Goal: Task Accomplishment & Management: Use online tool/utility

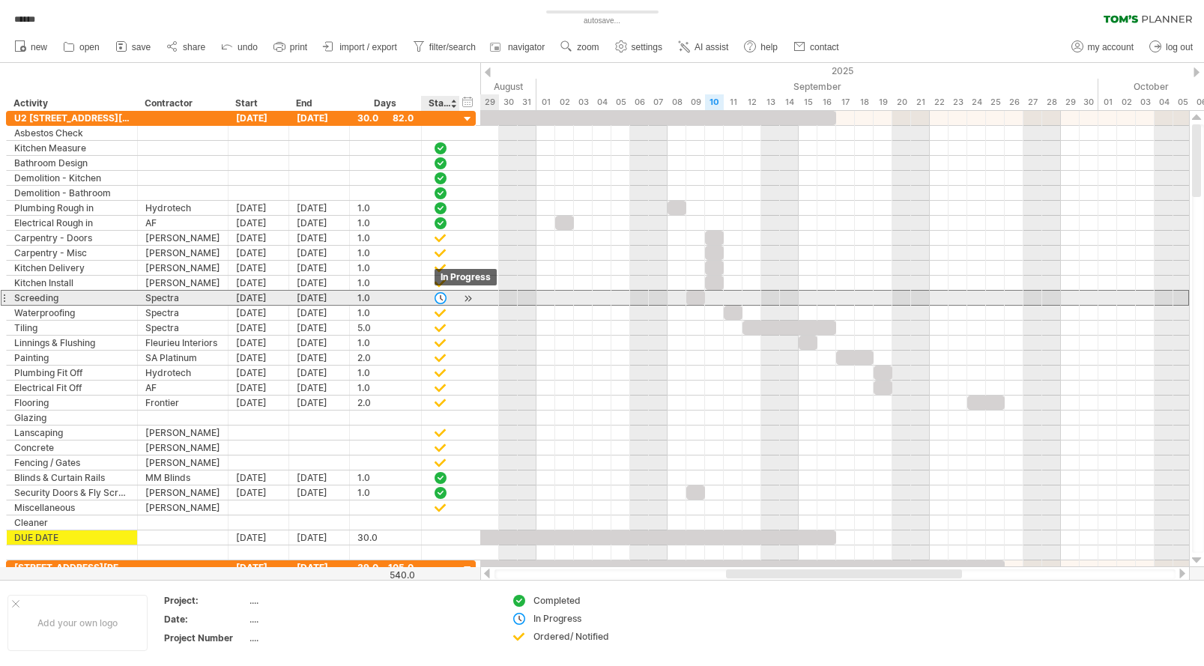
click at [440, 297] on div at bounding box center [440, 297] width 15 height 13
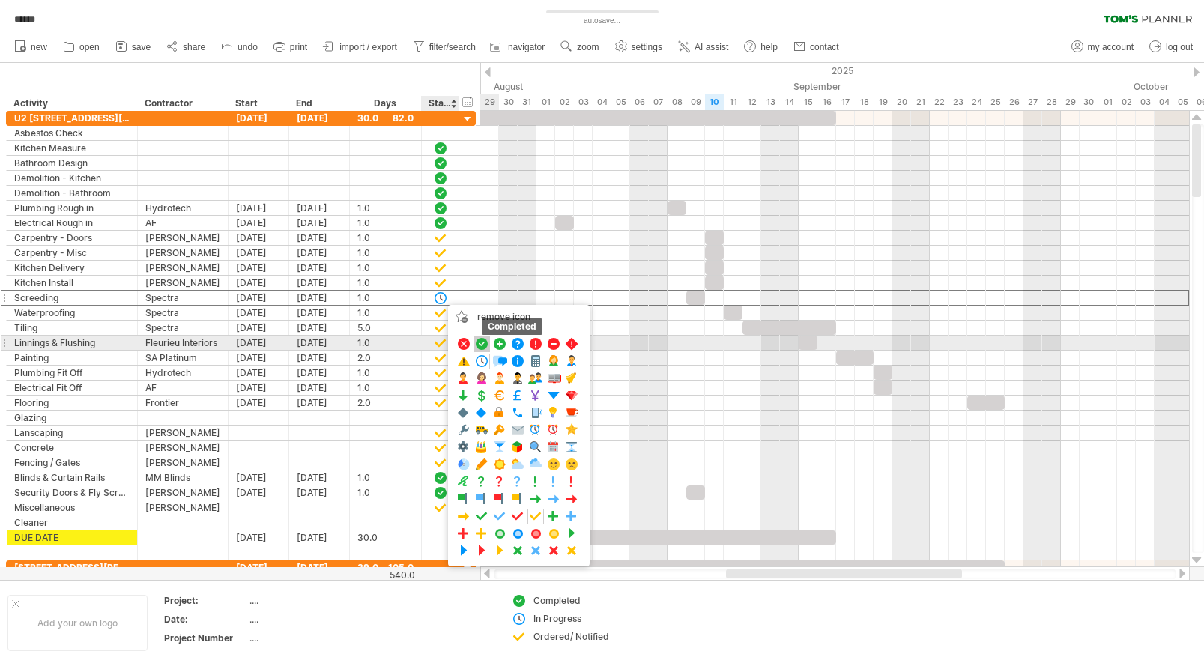
click at [479, 344] on span at bounding box center [481, 344] width 15 height 14
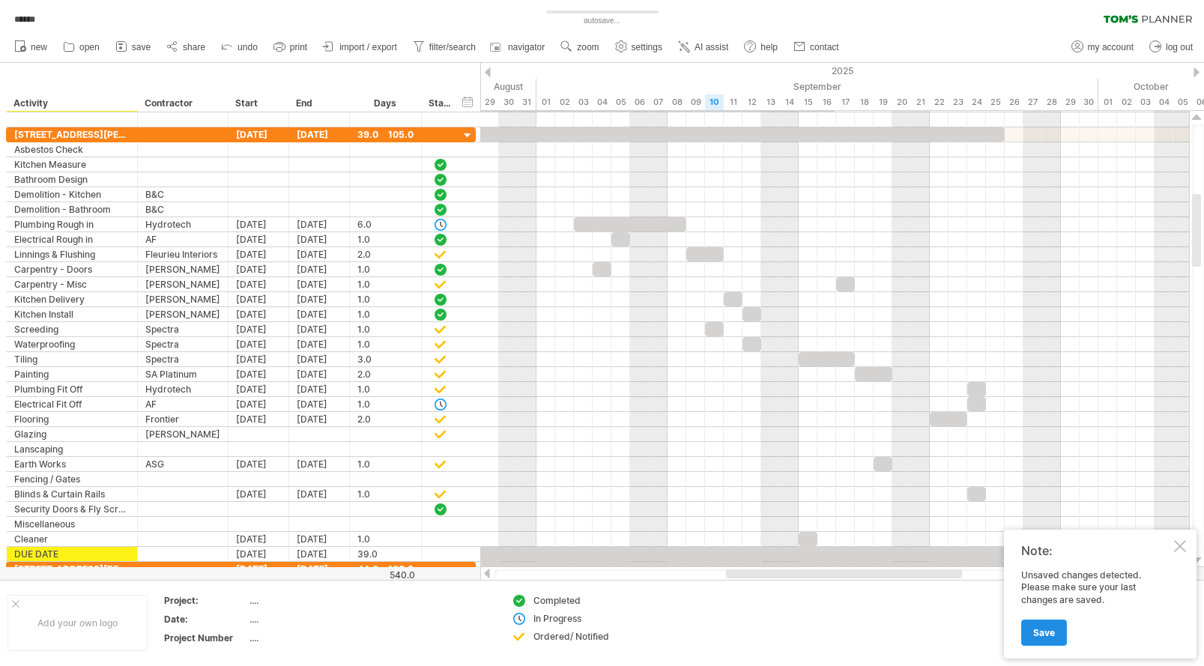
click at [1050, 634] on span "Save" at bounding box center [1044, 632] width 22 height 11
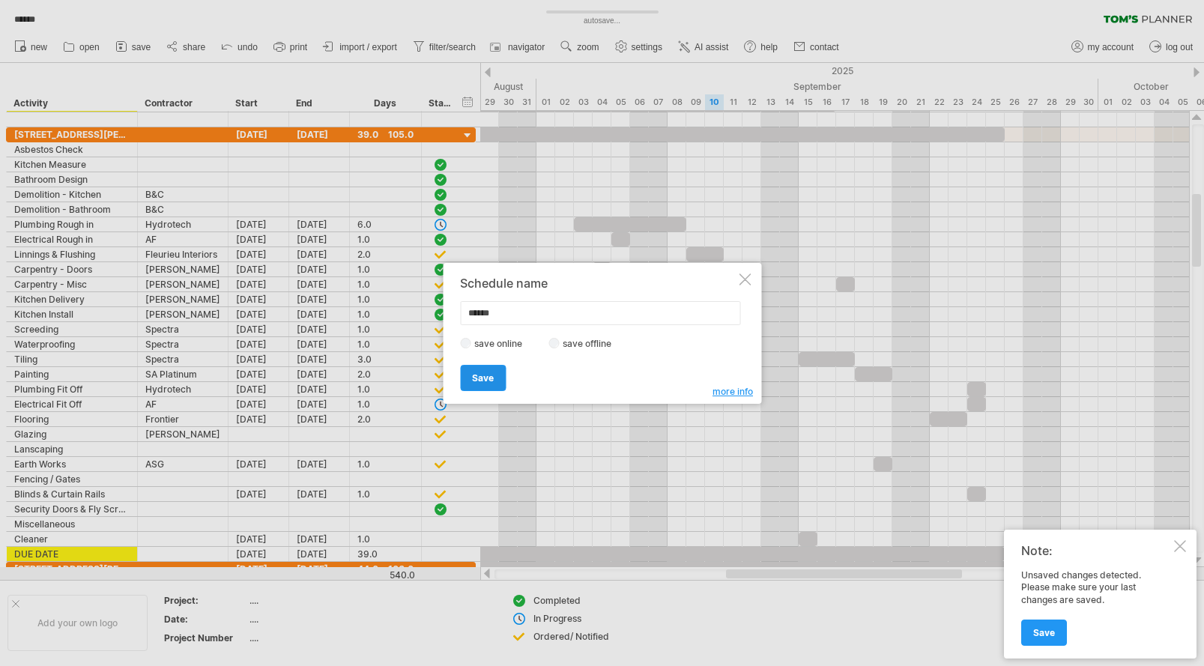
click at [493, 371] on link "Save" at bounding box center [483, 378] width 46 height 26
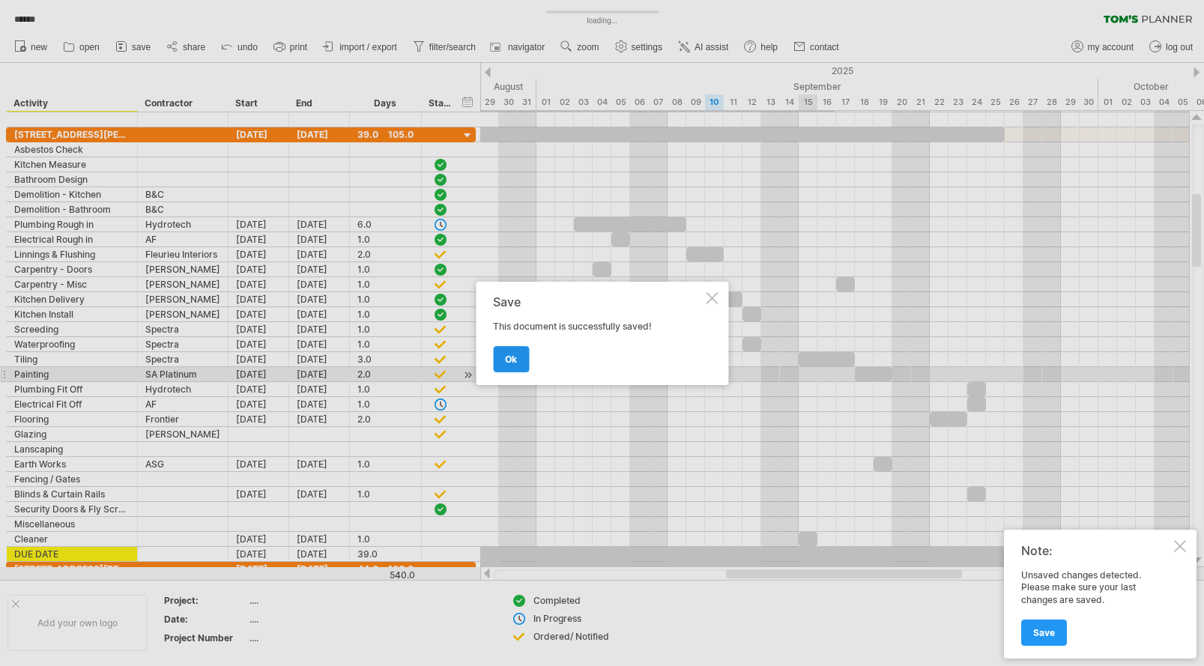
click at [512, 349] on link "ok" at bounding box center [511, 359] width 36 height 26
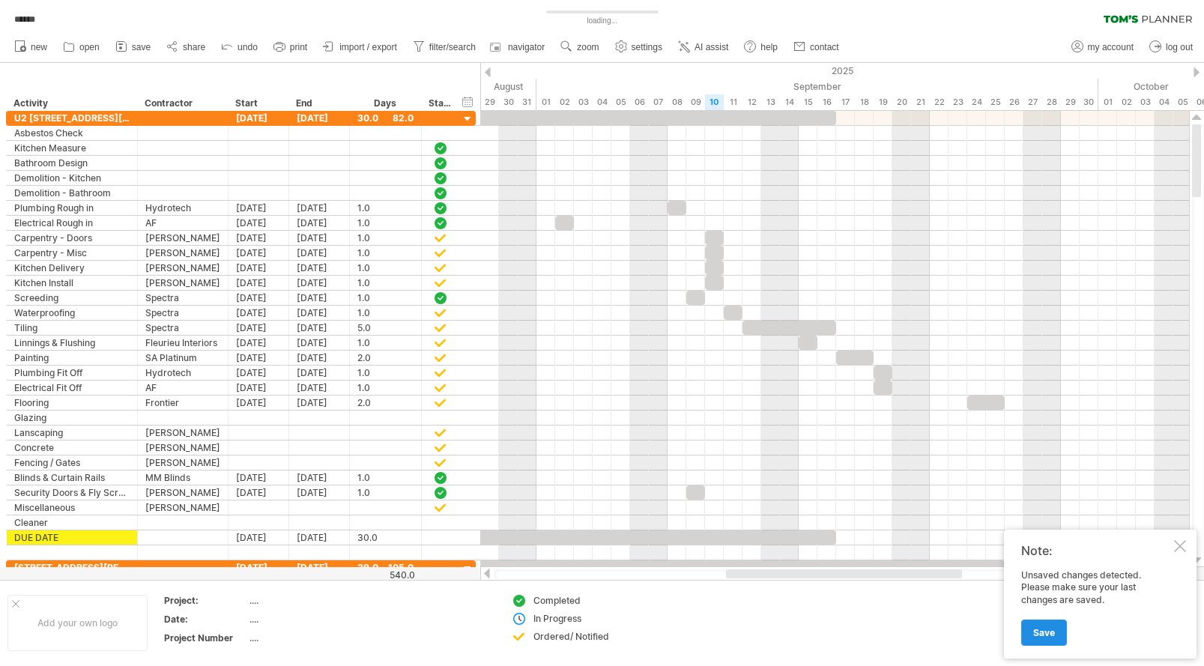
click at [1036, 624] on link "Save" at bounding box center [1044, 632] width 46 height 26
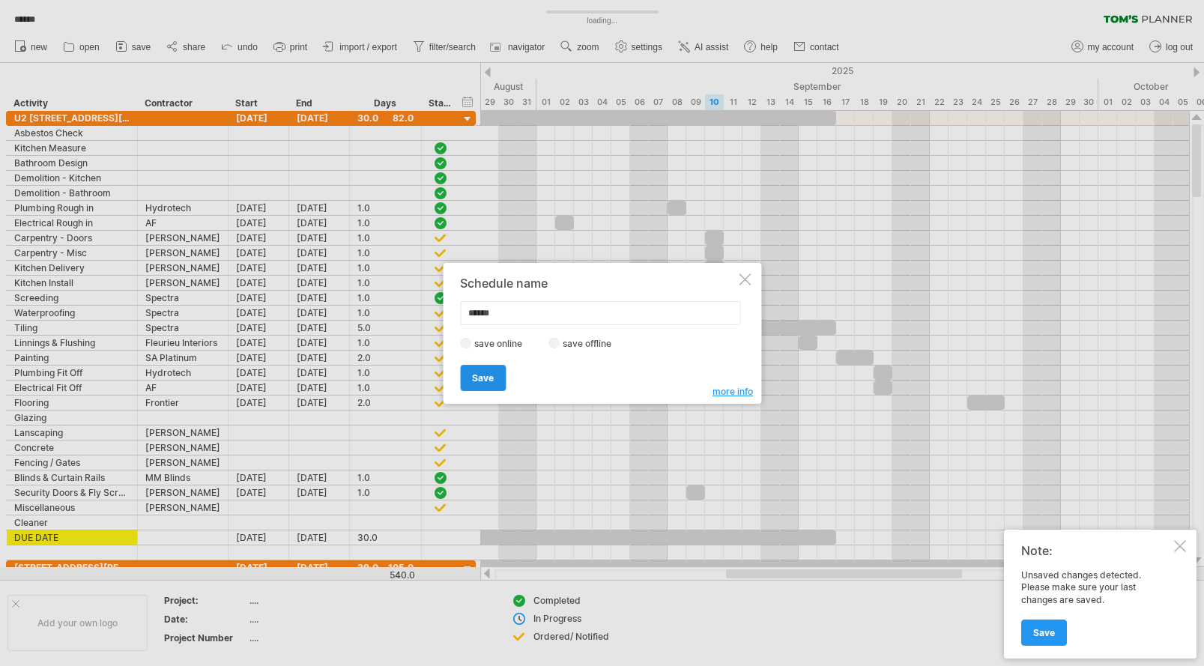
click at [484, 366] on link "Save" at bounding box center [483, 378] width 46 height 26
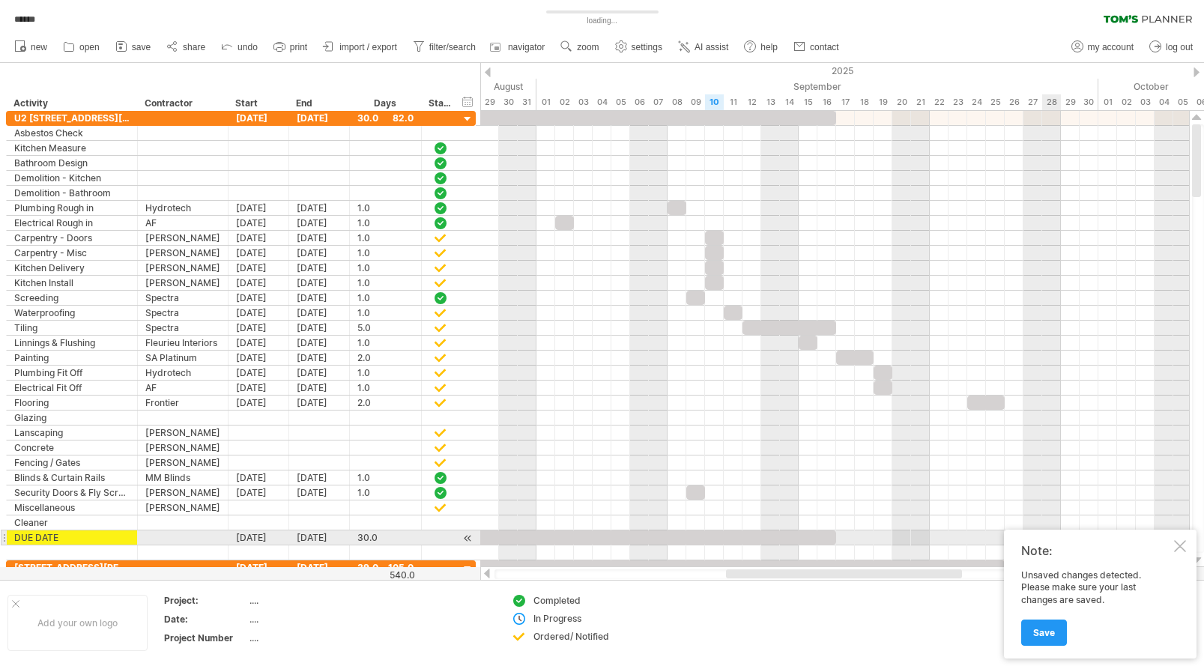
click at [1180, 542] on div at bounding box center [1180, 546] width 12 height 12
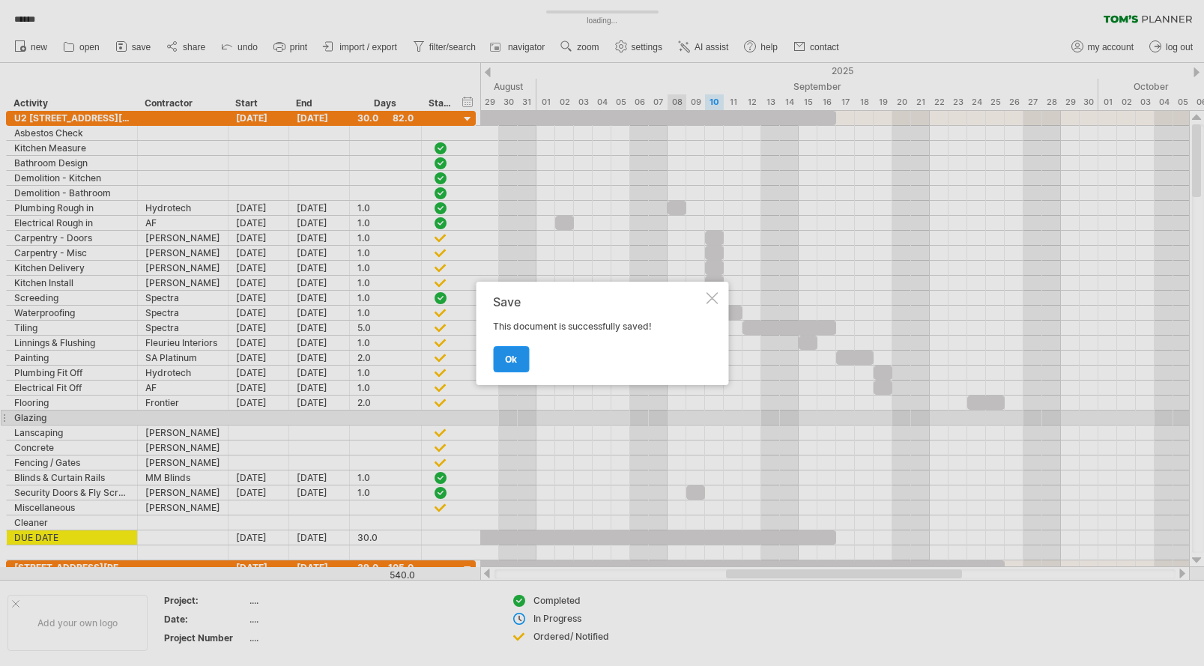
click at [509, 356] on span "ok" at bounding box center [511, 359] width 12 height 11
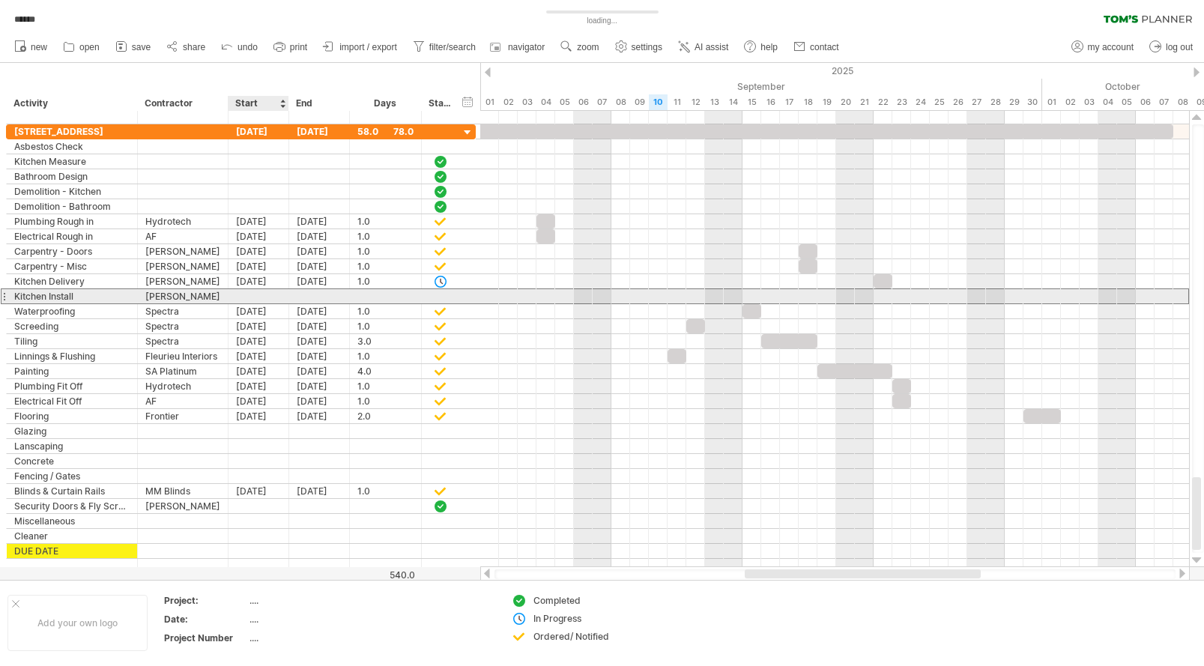
click at [255, 295] on div at bounding box center [258, 296] width 61 height 14
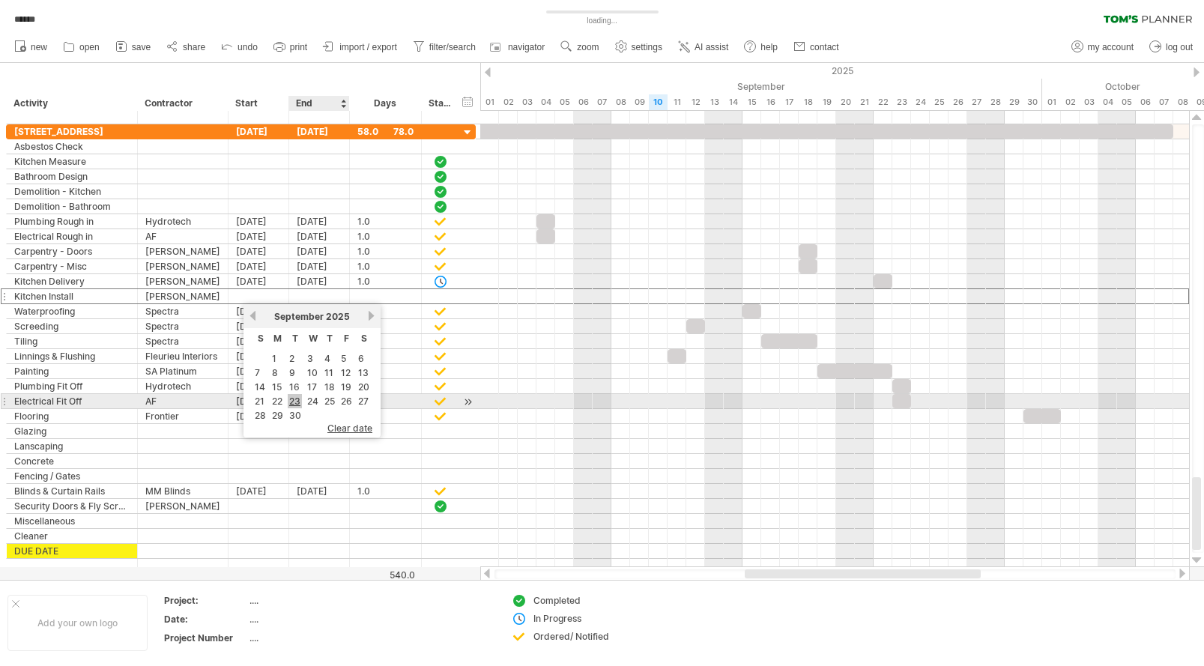
click at [297, 401] on link "23" at bounding box center [295, 401] width 14 height 14
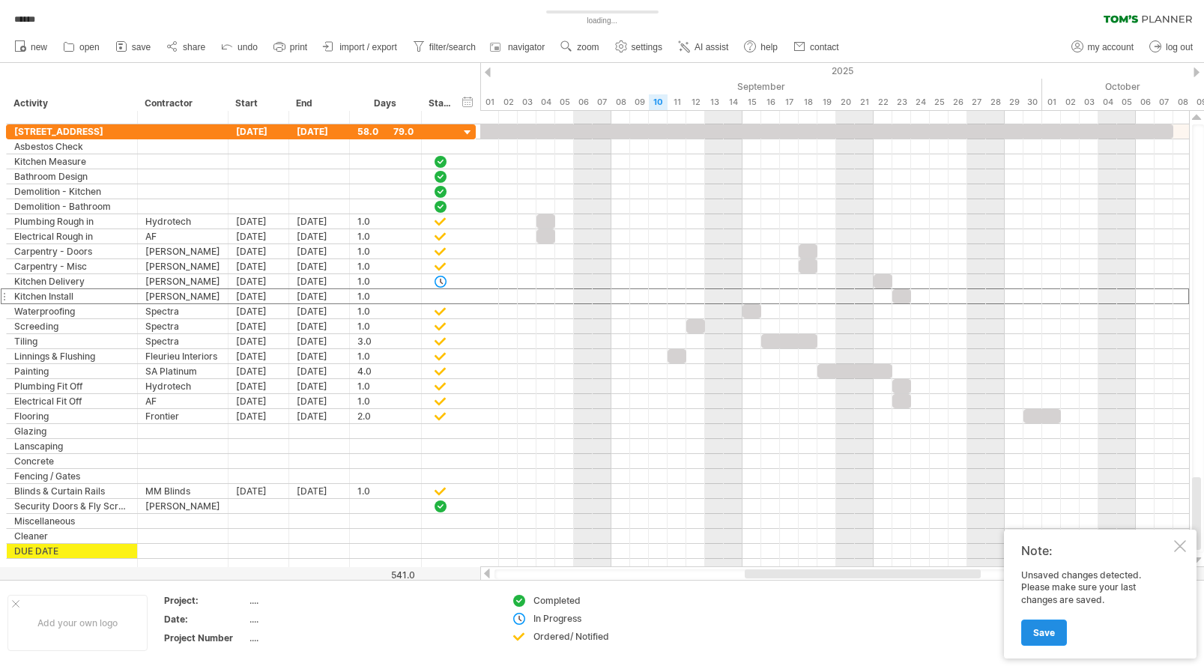
click at [1042, 628] on span "Save" at bounding box center [1044, 632] width 22 height 11
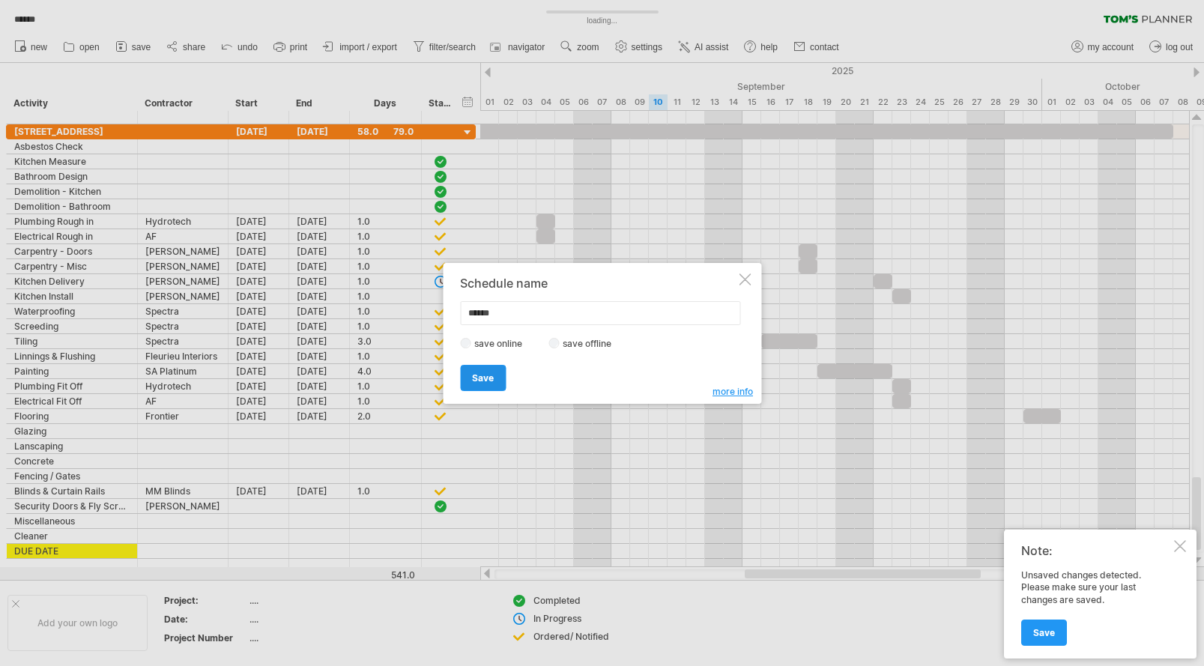
click at [485, 373] on span "Save" at bounding box center [483, 377] width 22 height 11
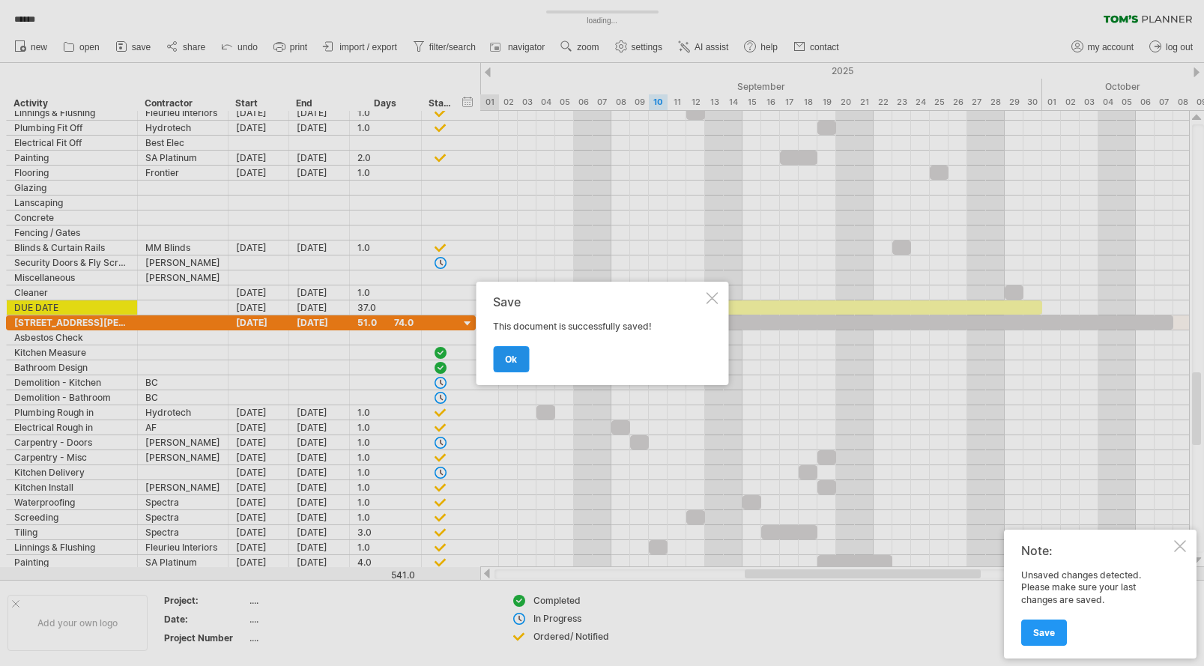
click at [509, 354] on span "ok" at bounding box center [511, 359] width 12 height 11
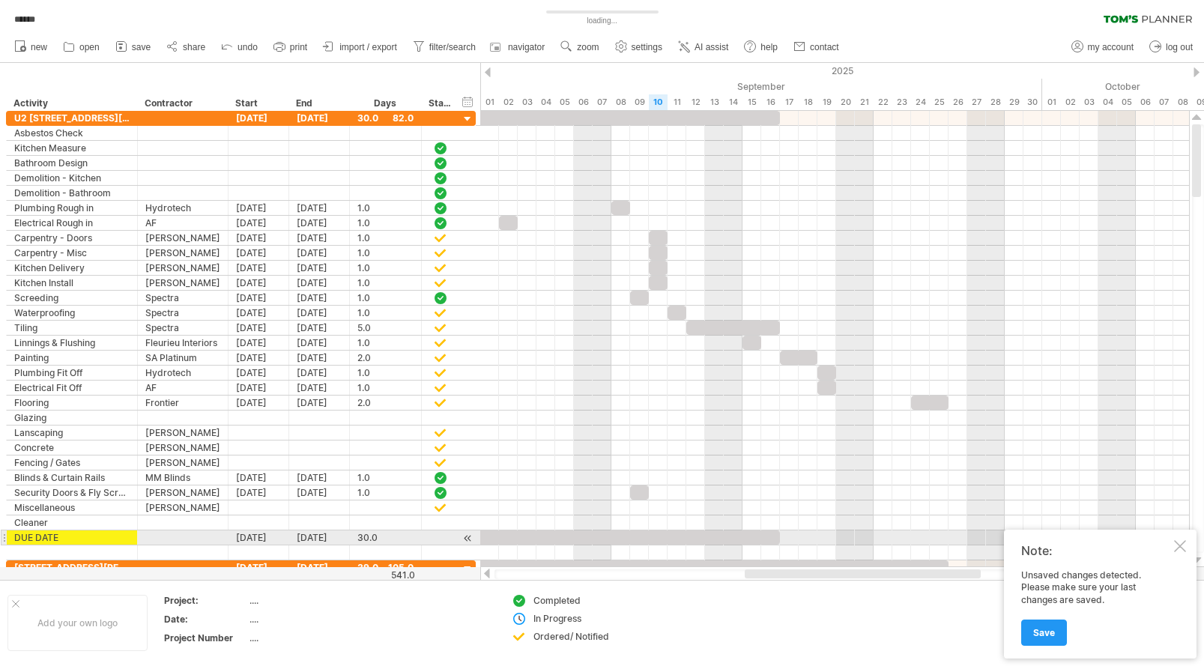
click at [1176, 543] on div at bounding box center [1180, 546] width 12 height 12
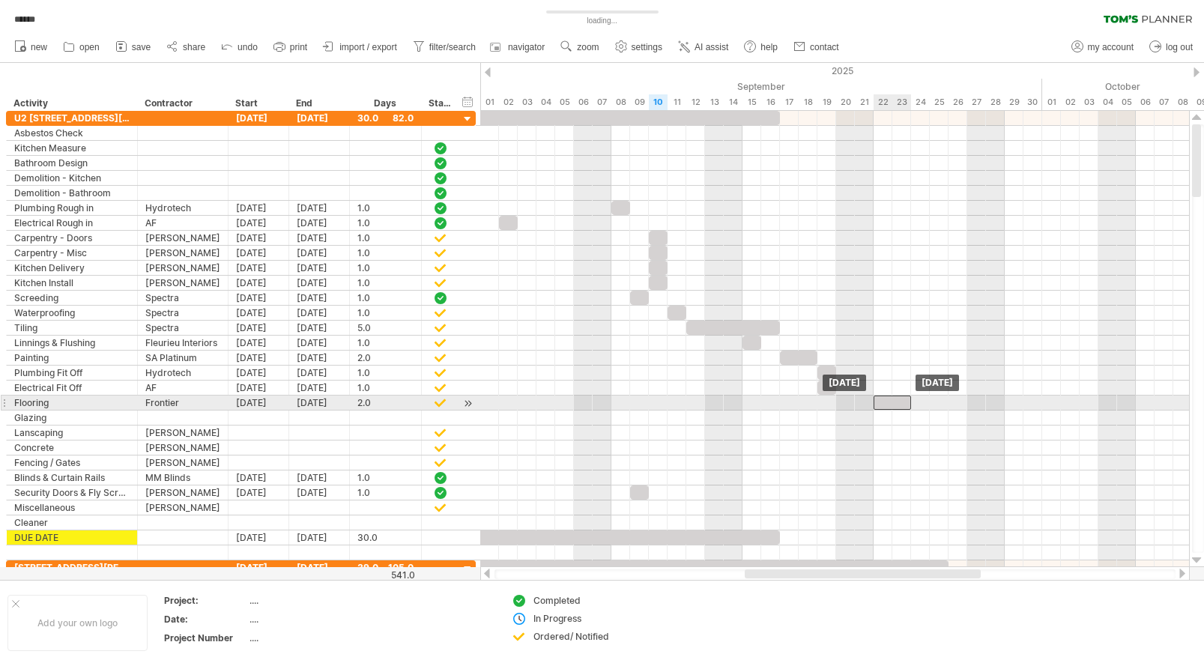
drag, startPoint x: 923, startPoint y: 400, endPoint x: 887, endPoint y: 400, distance: 36.0
click at [887, 400] on div at bounding box center [891, 403] width 37 height 14
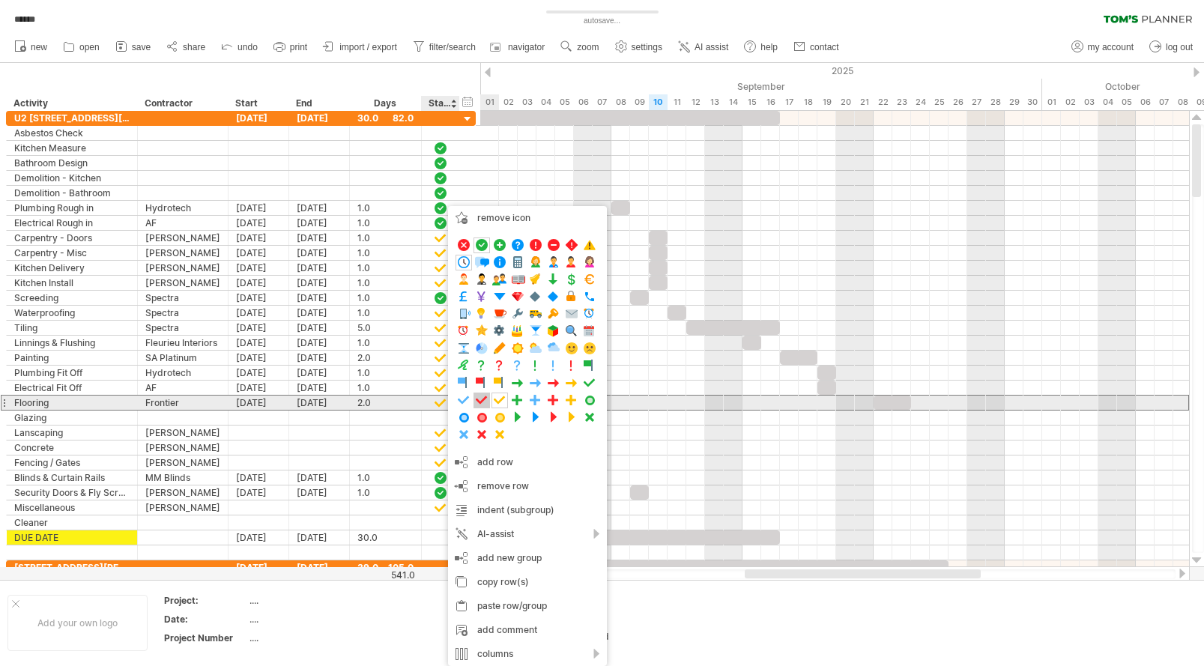
click at [485, 400] on span at bounding box center [481, 400] width 15 height 14
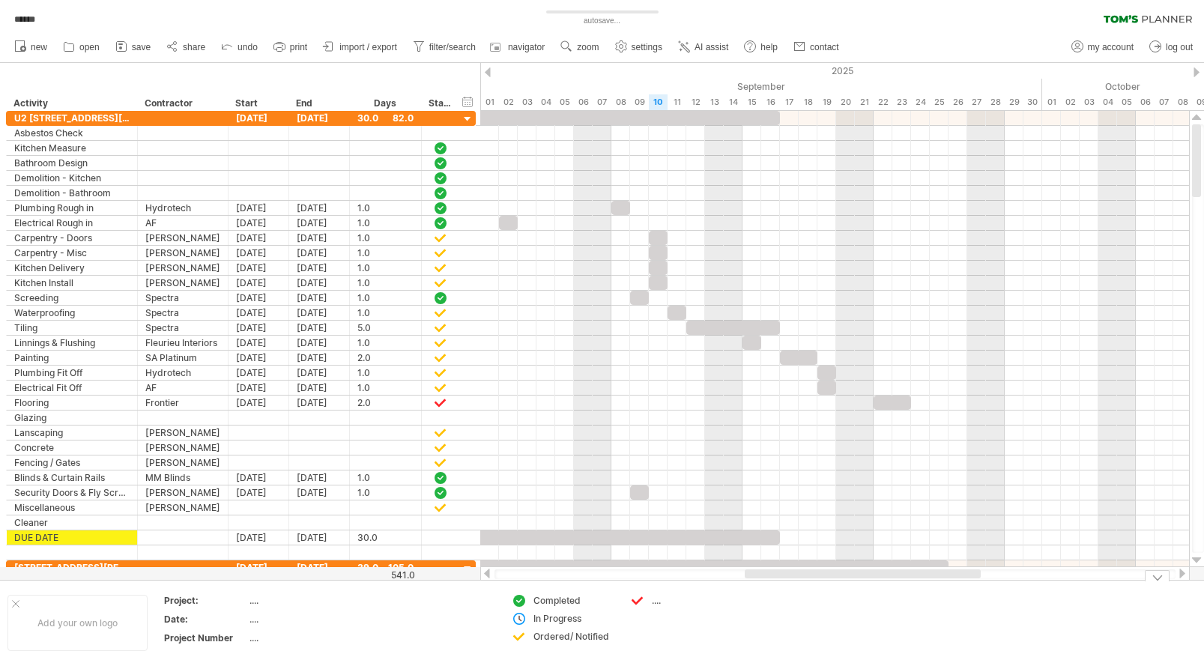
click at [657, 601] on div "...." at bounding box center [693, 600] width 82 height 13
type input "**********"
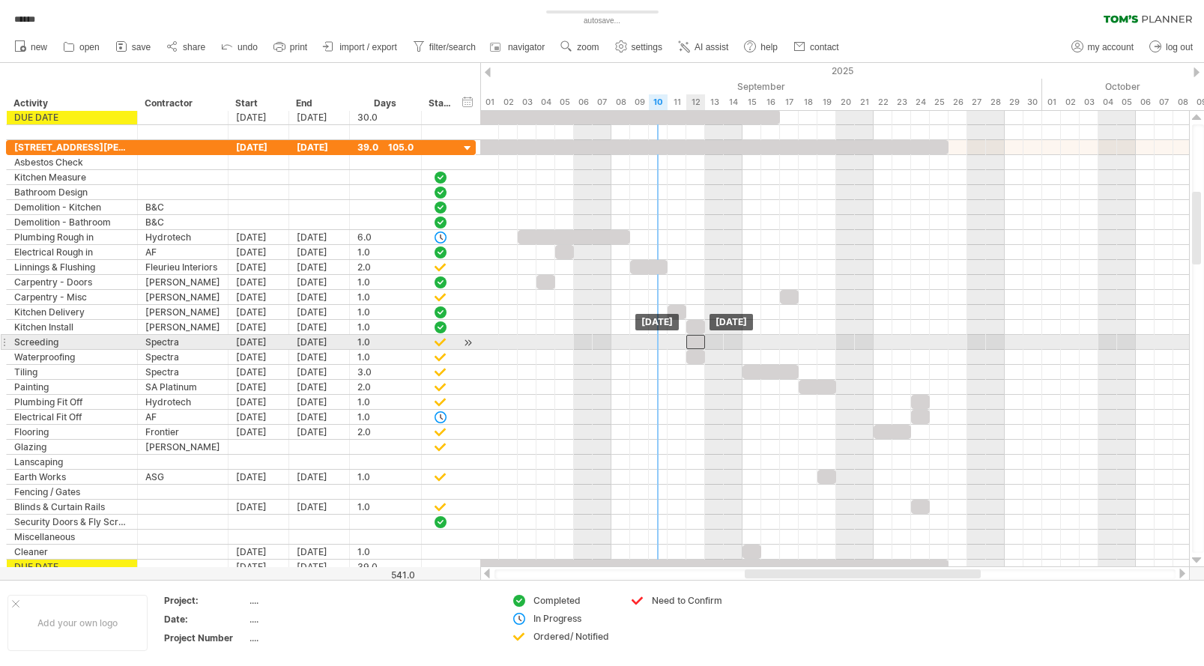
drag, startPoint x: 660, startPoint y: 342, endPoint x: 694, endPoint y: 342, distance: 34.5
click at [694, 342] on div at bounding box center [695, 342] width 19 height 14
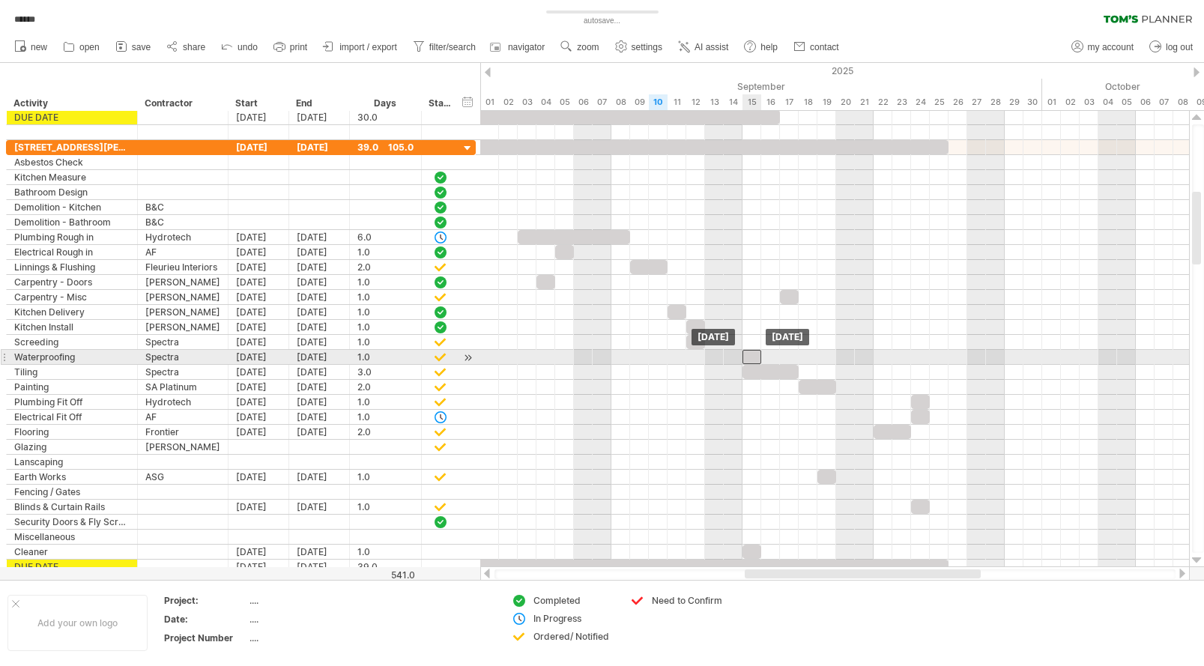
drag, startPoint x: 696, startPoint y: 358, endPoint x: 754, endPoint y: 359, distance: 57.7
click at [754, 359] on div at bounding box center [751, 357] width 19 height 14
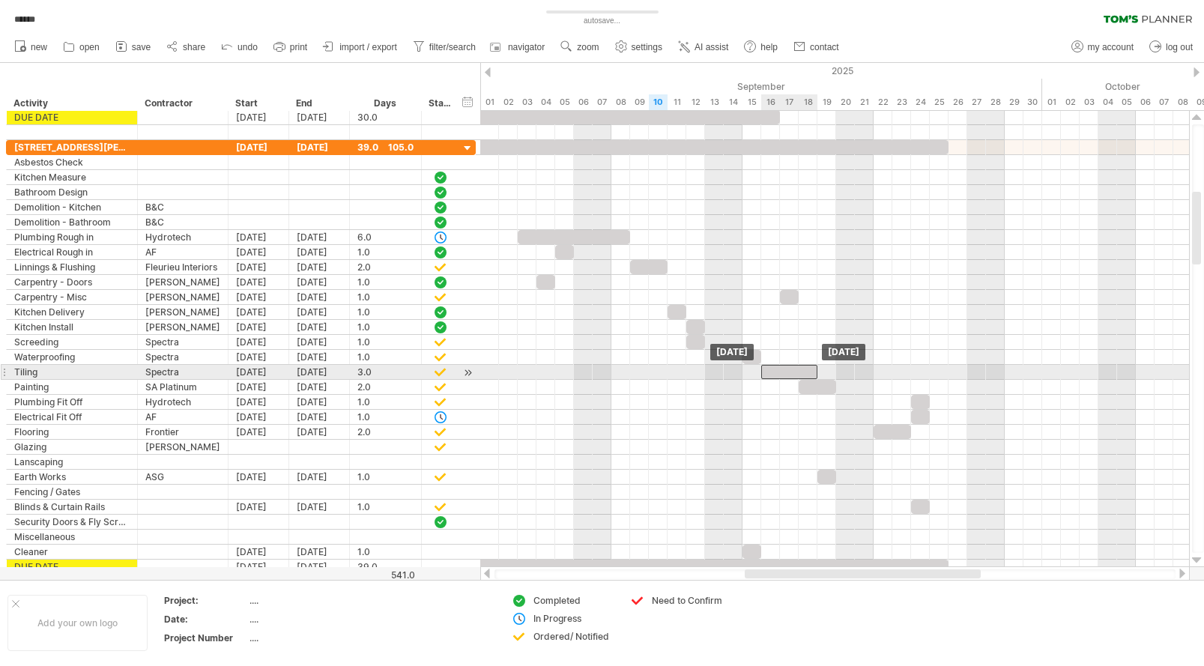
drag, startPoint x: 769, startPoint y: 374, endPoint x: 787, endPoint y: 375, distance: 18.0
click at [787, 375] on div at bounding box center [789, 372] width 56 height 14
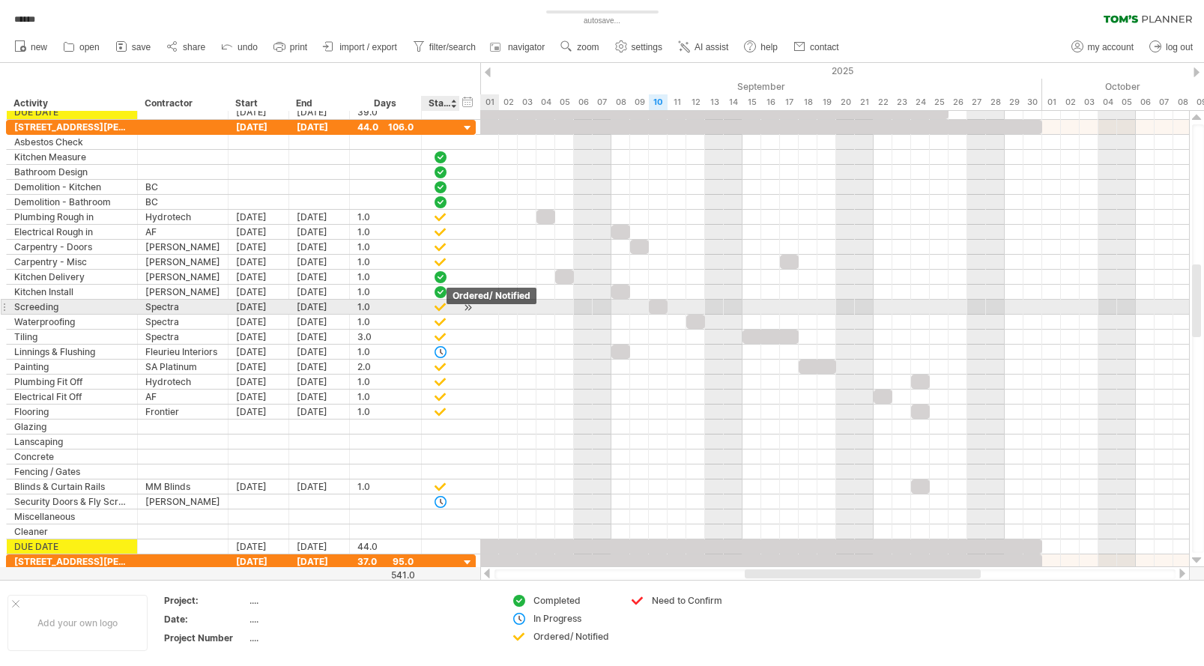
click at [438, 306] on div at bounding box center [440, 306] width 15 height 13
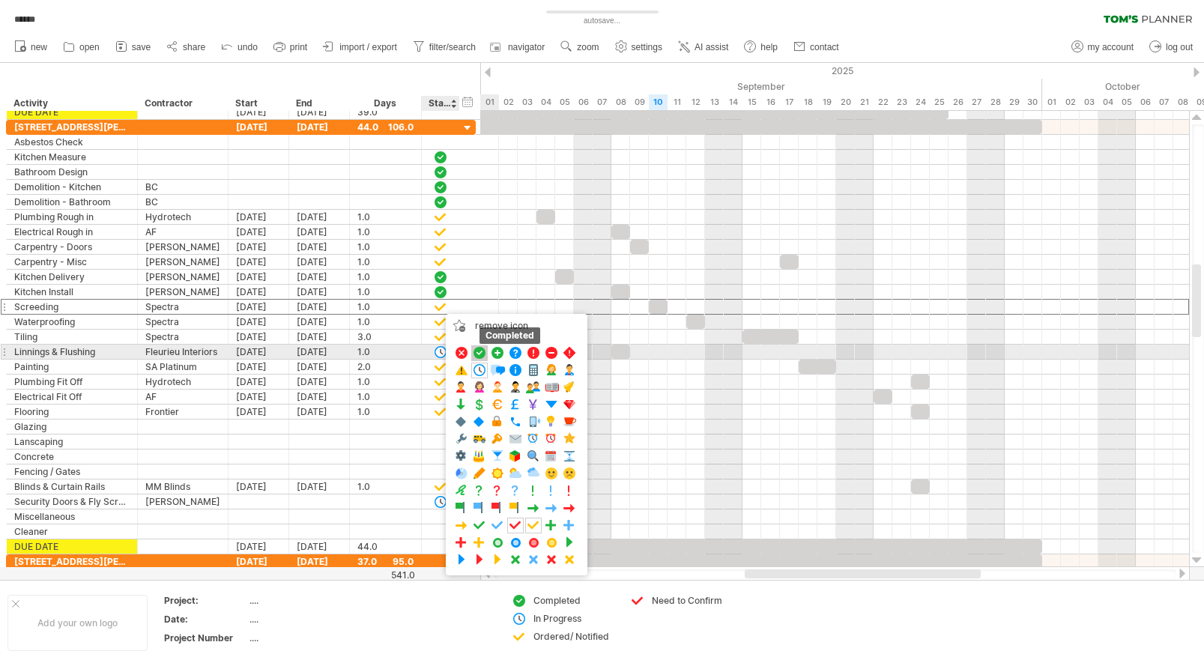
click at [477, 354] on span at bounding box center [479, 353] width 15 height 14
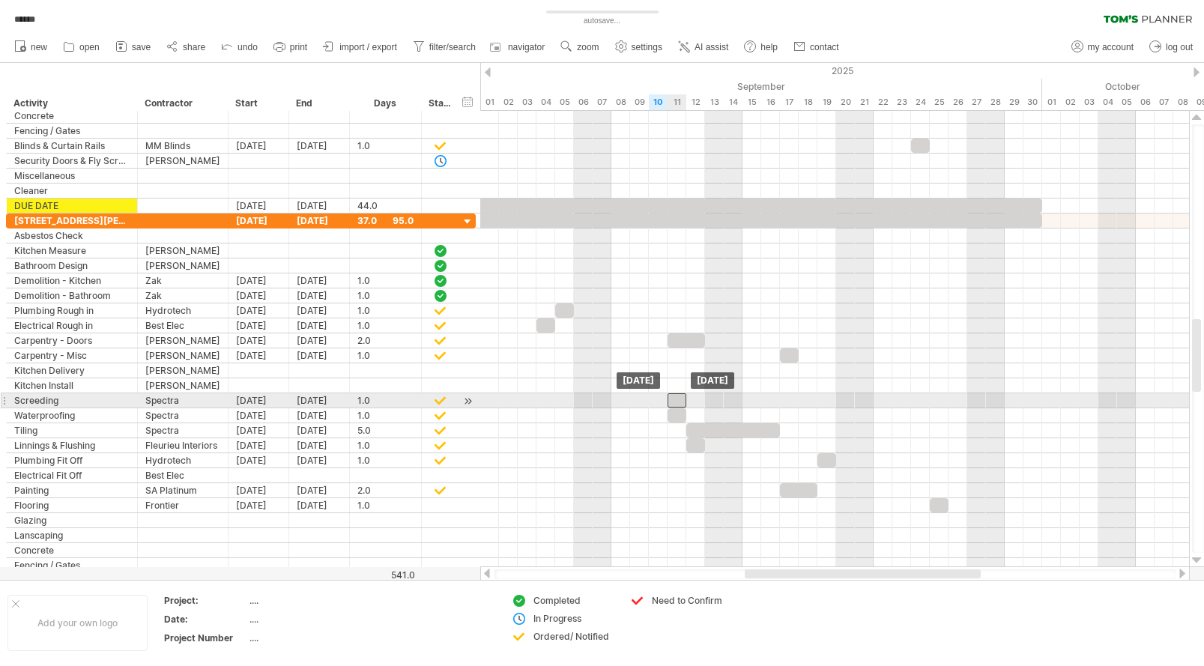
drag, startPoint x: 637, startPoint y: 396, endPoint x: 674, endPoint y: 397, distance: 36.7
click at [674, 397] on div at bounding box center [676, 400] width 19 height 14
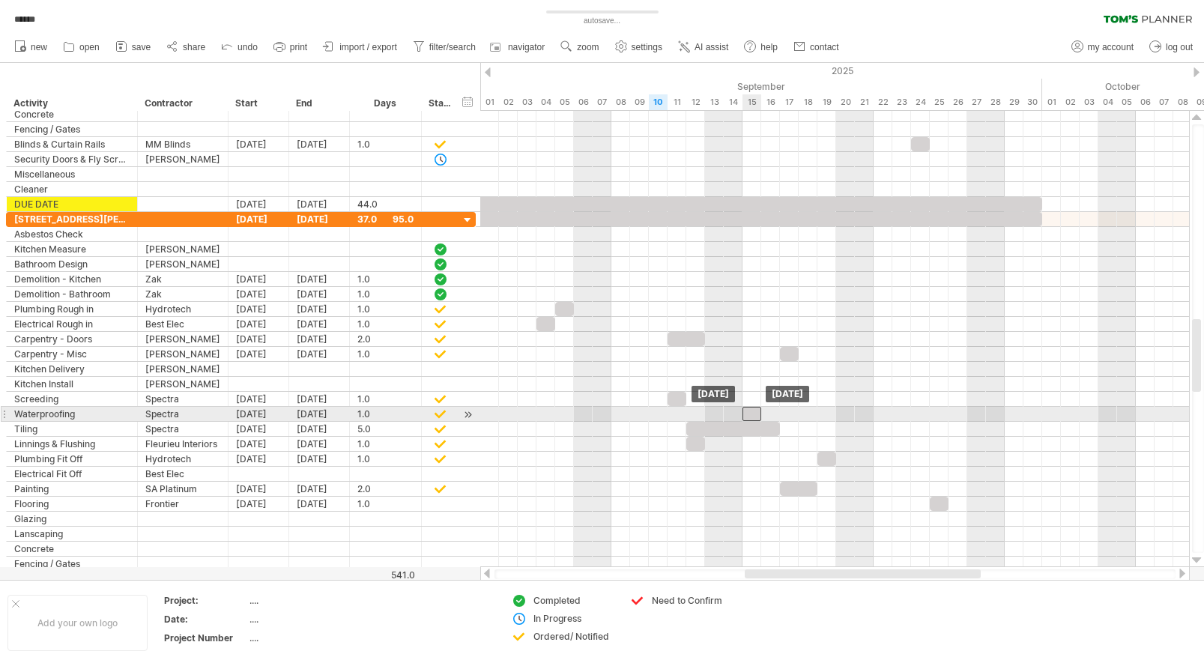
drag, startPoint x: 678, startPoint y: 413, endPoint x: 756, endPoint y: 416, distance: 78.0
click at [756, 416] on div at bounding box center [751, 414] width 19 height 14
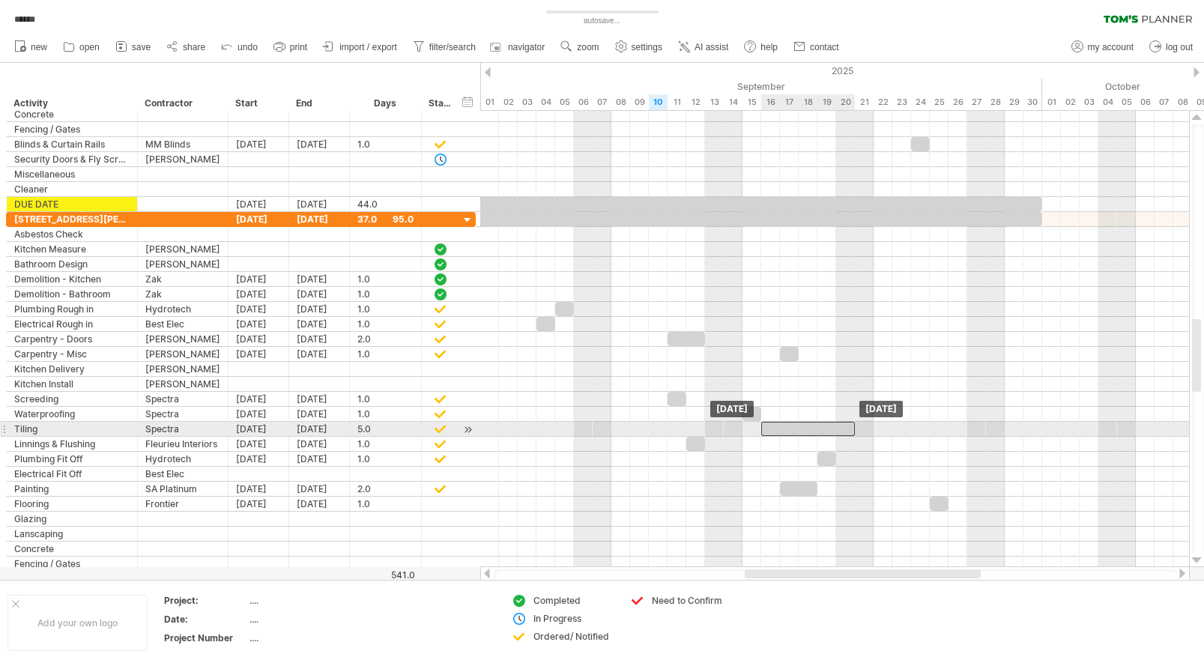
drag, startPoint x: 737, startPoint y: 426, endPoint x: 809, endPoint y: 429, distance: 72.0
click at [809, 429] on div at bounding box center [808, 429] width 94 height 14
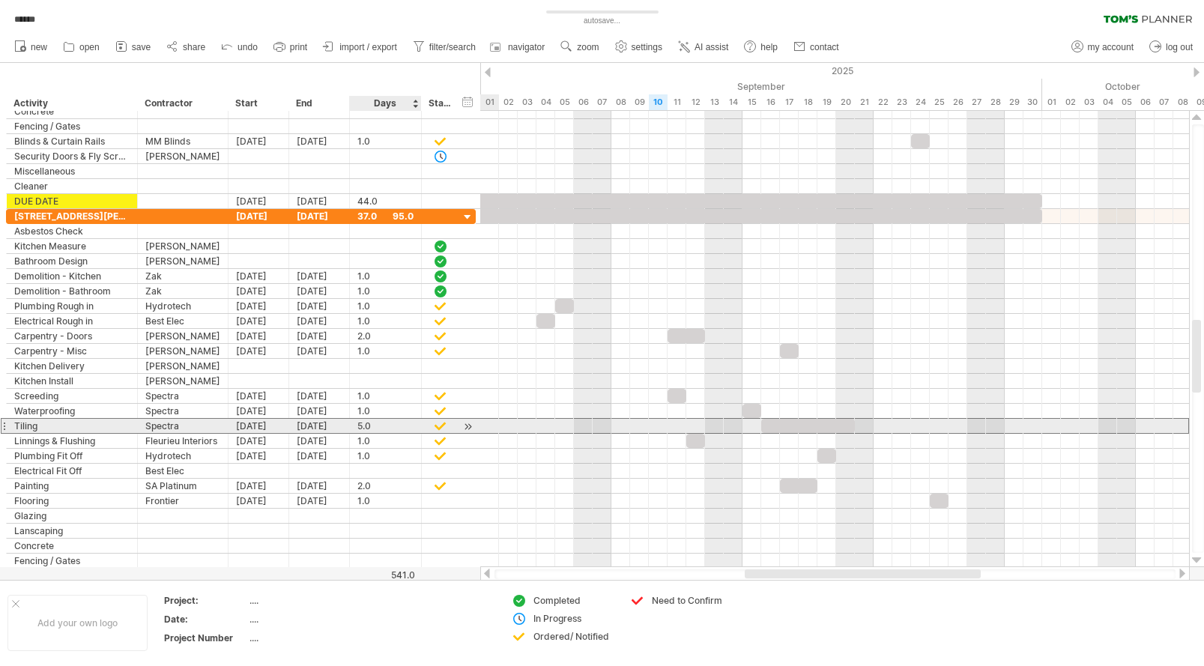
click at [369, 425] on div "5.0" at bounding box center [385, 426] width 56 height 14
type input "*"
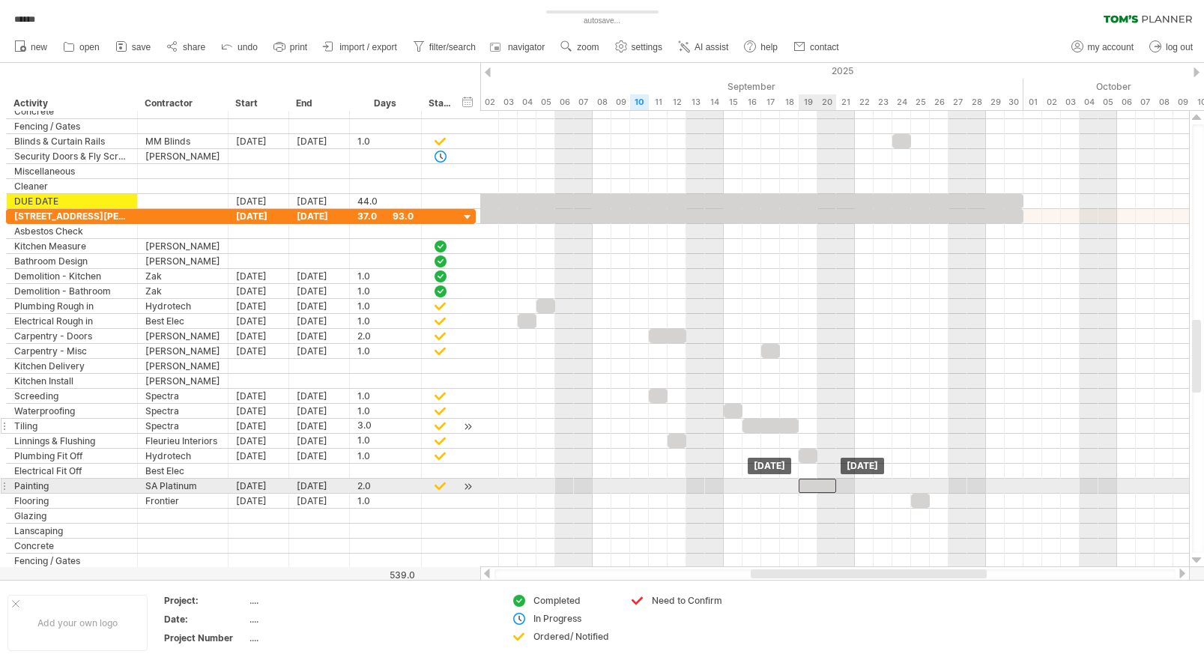
drag, startPoint x: 780, startPoint y: 484, endPoint x: 813, endPoint y: 485, distance: 33.7
click at [813, 485] on div at bounding box center [816, 486] width 37 height 14
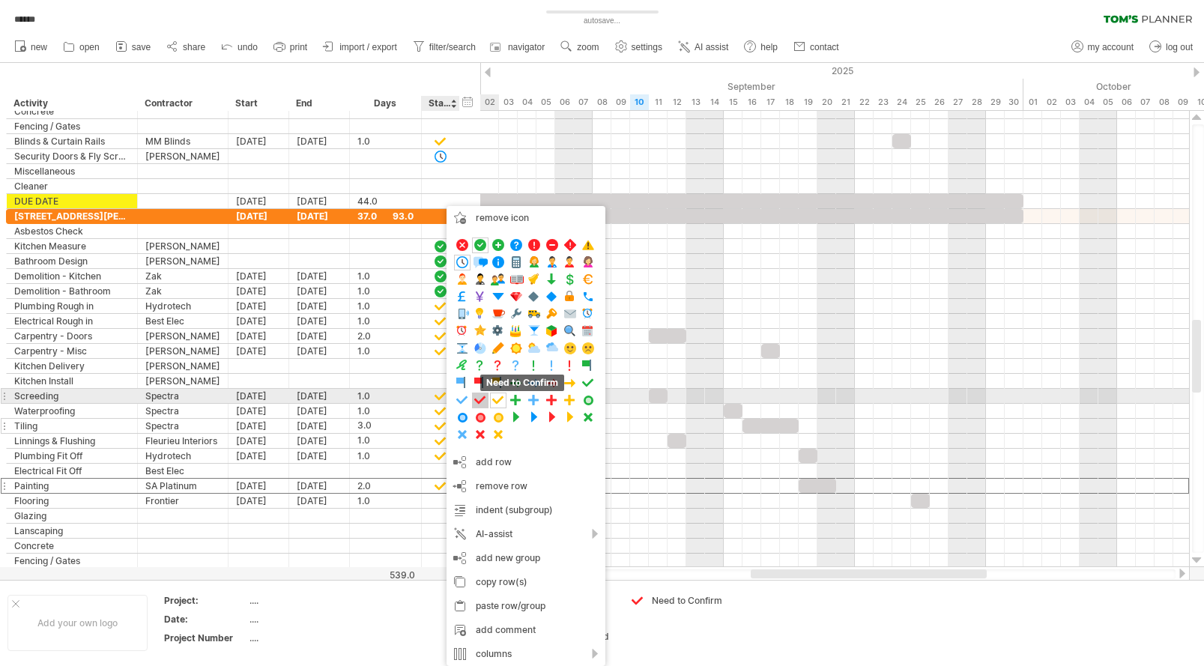
click at [483, 399] on span at bounding box center [480, 400] width 15 height 14
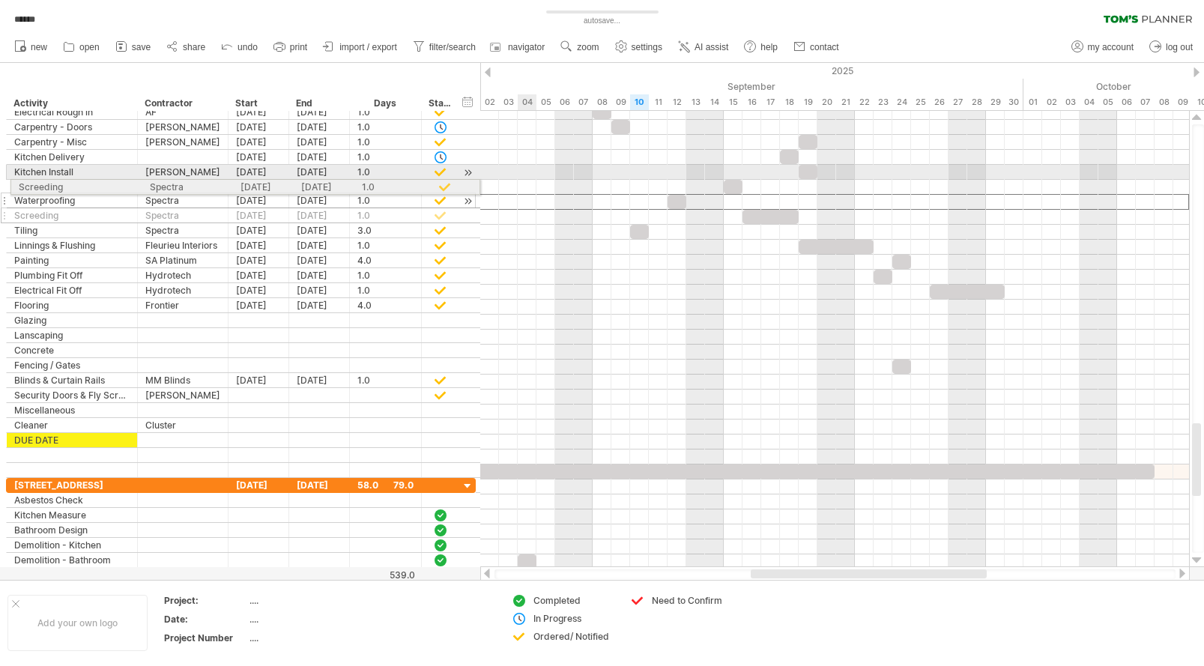
drag, startPoint x: 8, startPoint y: 200, endPoint x: 7, endPoint y: 184, distance: 15.7
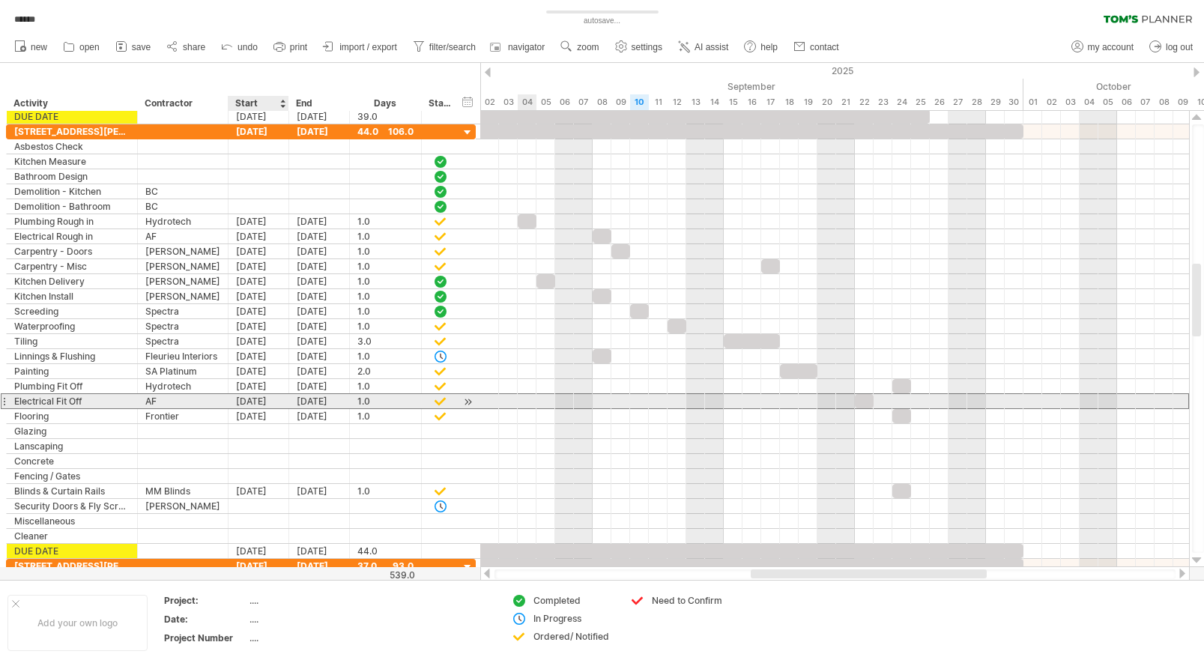
click at [259, 401] on div "[DATE]" at bounding box center [258, 401] width 61 height 14
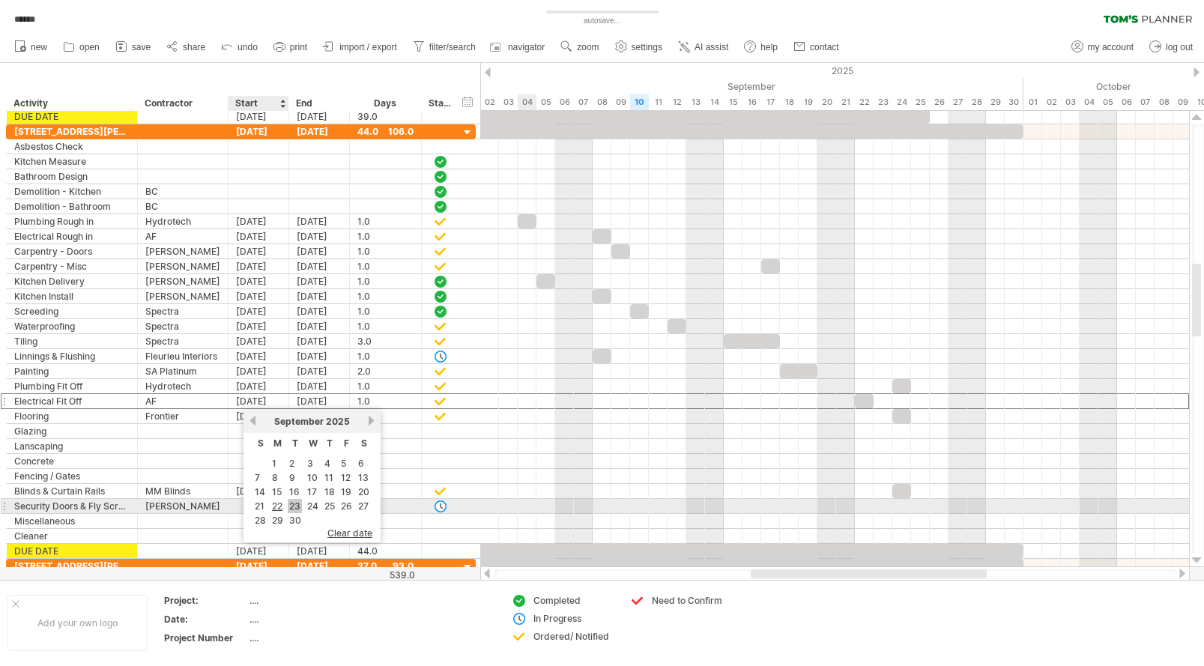
click at [289, 506] on link "23" at bounding box center [295, 506] width 14 height 14
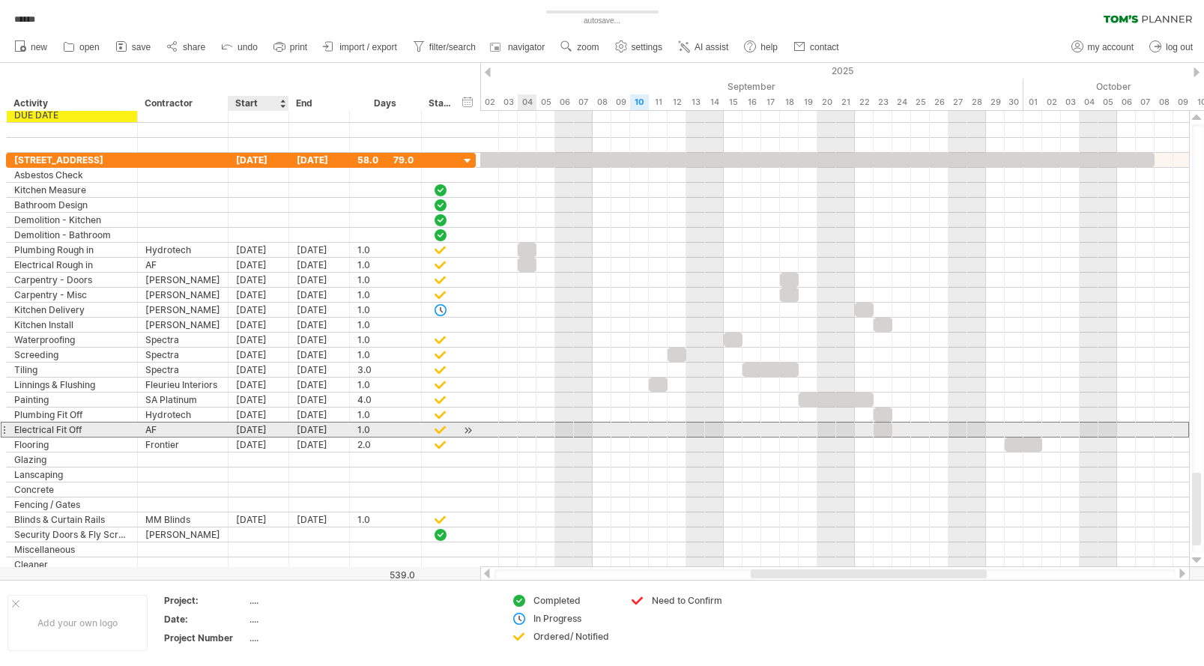
click at [262, 430] on div "[DATE]" at bounding box center [258, 429] width 61 height 14
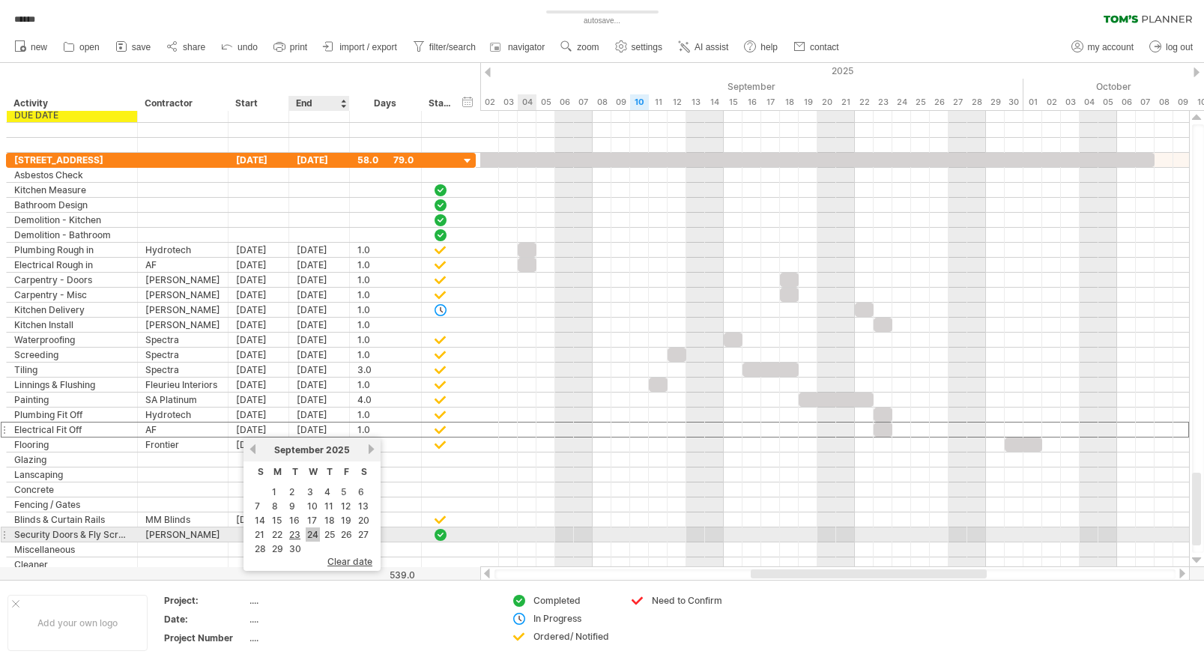
click at [313, 535] on link "24" at bounding box center [313, 534] width 14 height 14
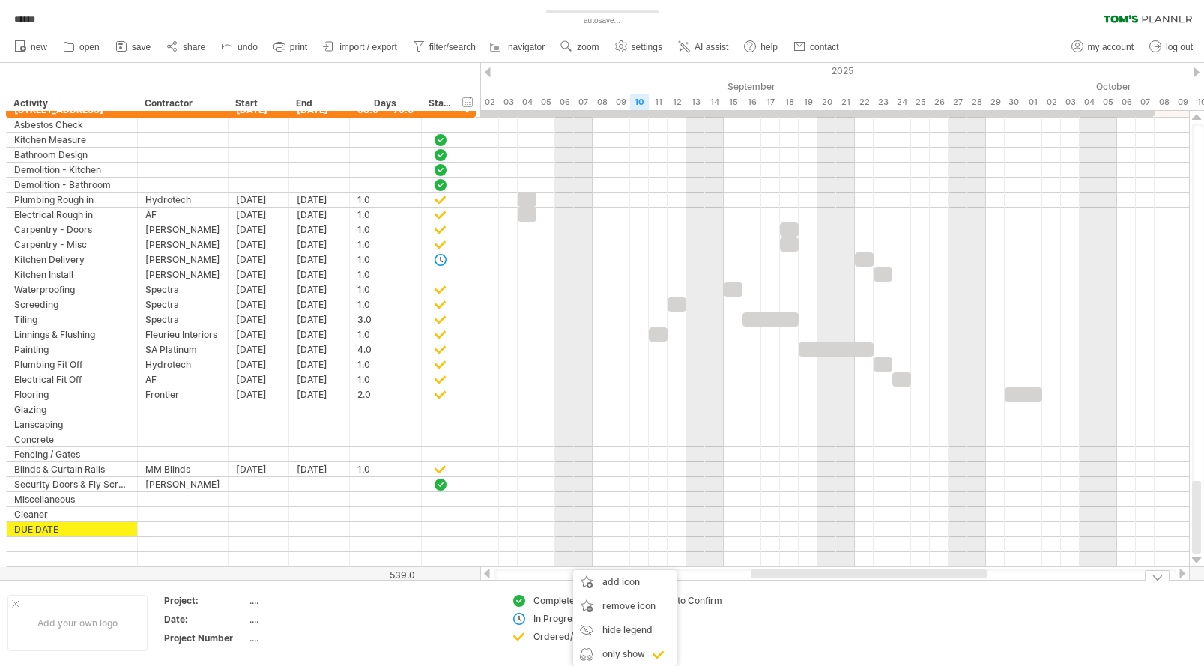
click at [560, 636] on div "Ordered/ Notified" at bounding box center [574, 636] width 82 height 13
click at [639, 612] on td "Need to Confirm" at bounding box center [681, 623] width 118 height 58
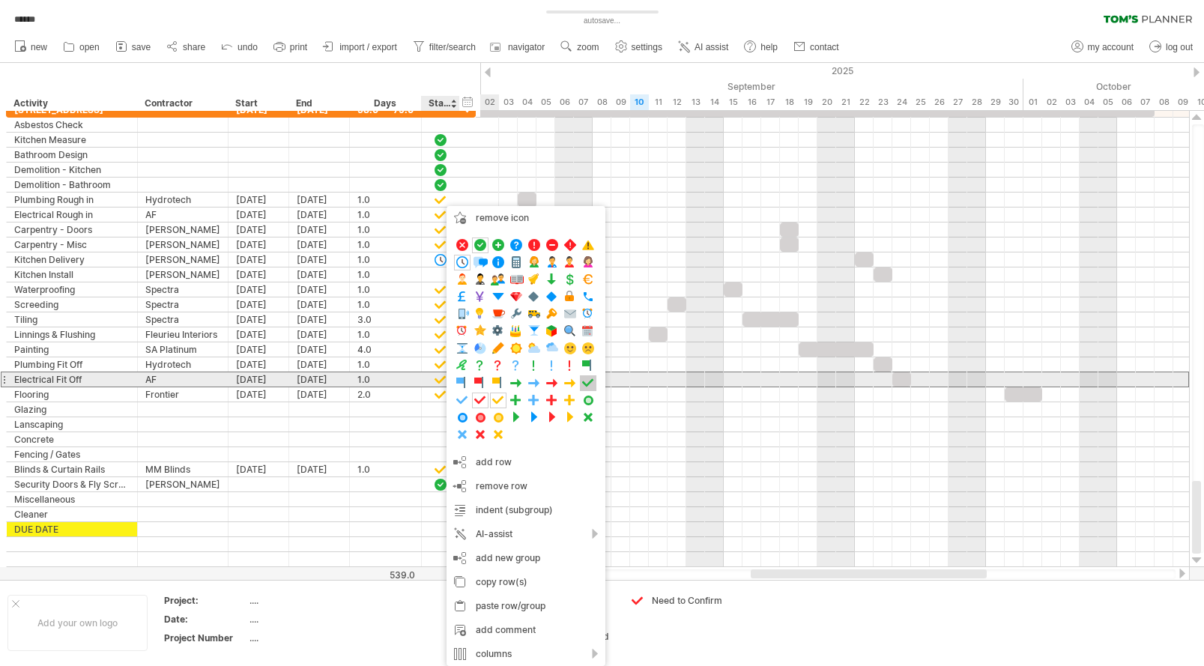
click at [586, 383] on span at bounding box center [588, 383] width 15 height 14
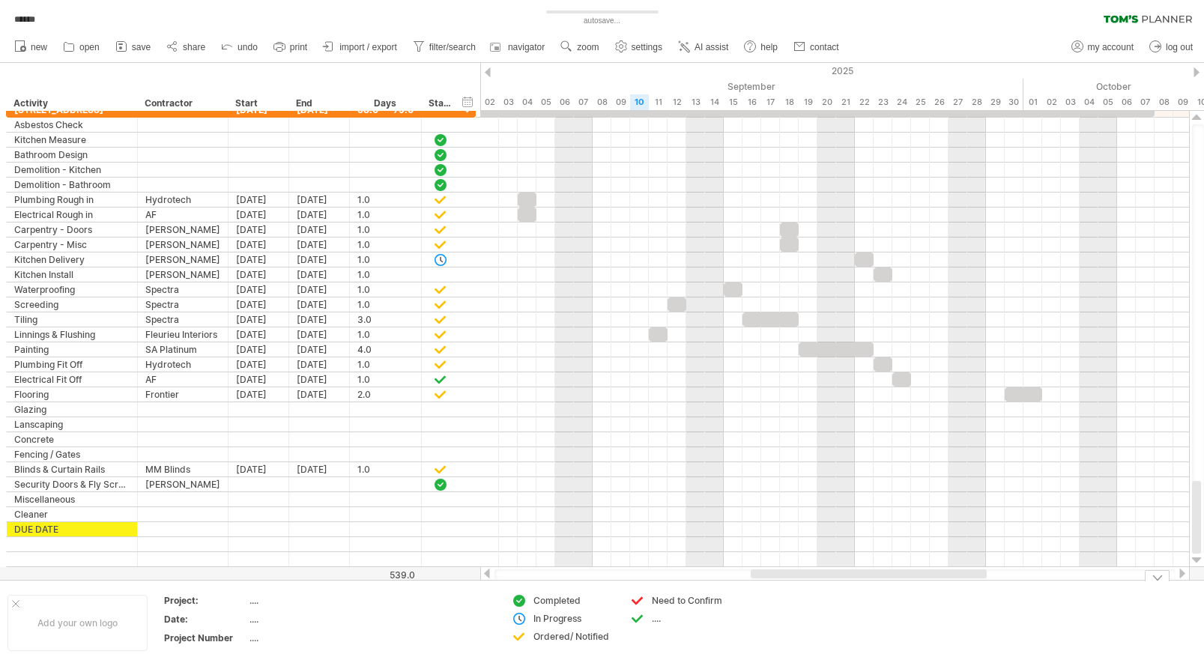
click at [657, 620] on div "...." at bounding box center [693, 618] width 82 height 13
type input "*********"
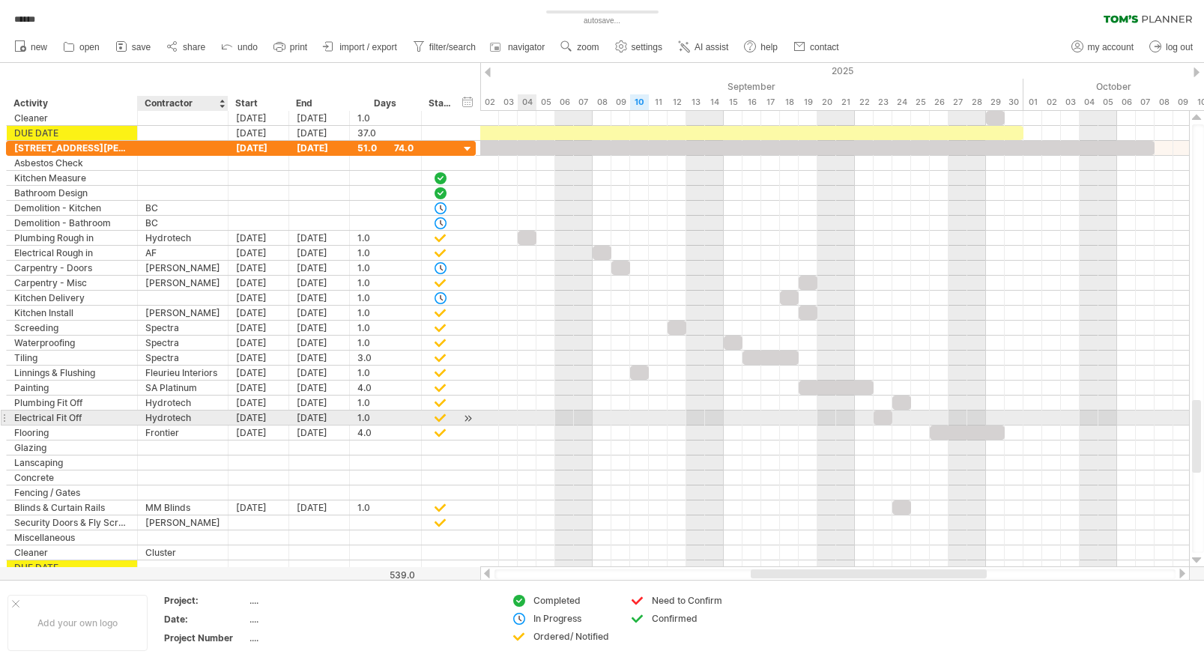
click at [190, 418] on div "Hydrotech" at bounding box center [182, 417] width 75 height 14
drag, startPoint x: 154, startPoint y: 422, endPoint x: 123, endPoint y: 422, distance: 30.7
click at [123, 422] on div "**********" at bounding box center [241, 418] width 470 height 16
type input "**********"
click at [195, 416] on div "Hydrotech" at bounding box center [182, 417] width 75 height 14
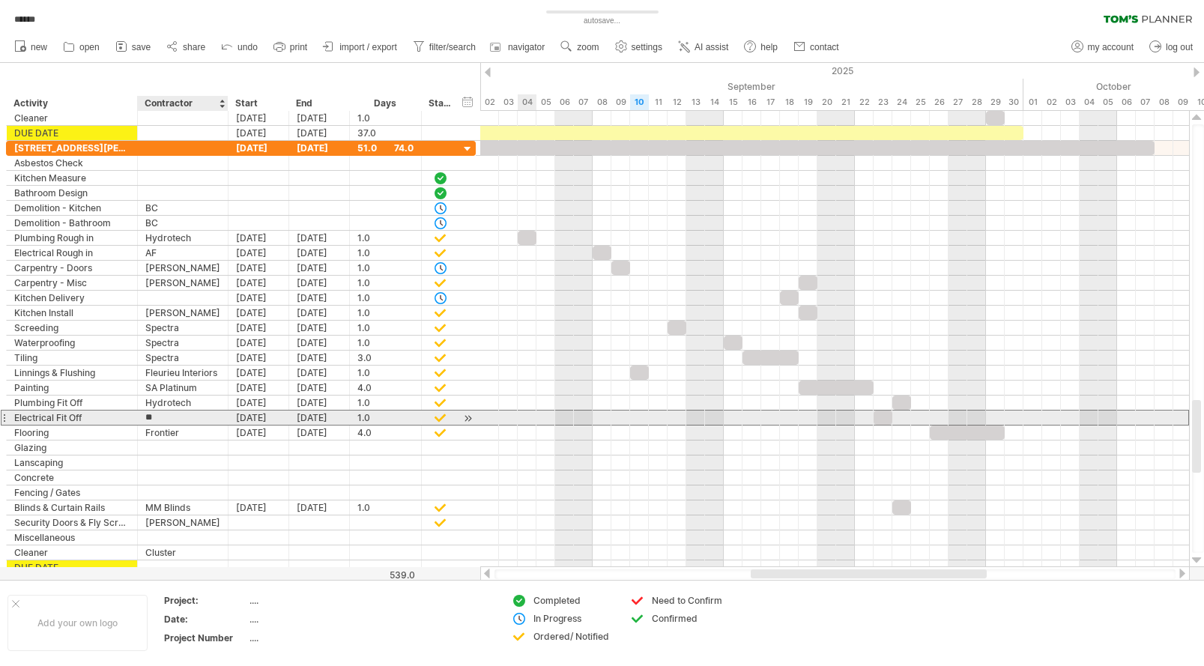
type input "*"
type input "**"
click at [440, 417] on div at bounding box center [440, 417] width 15 height 13
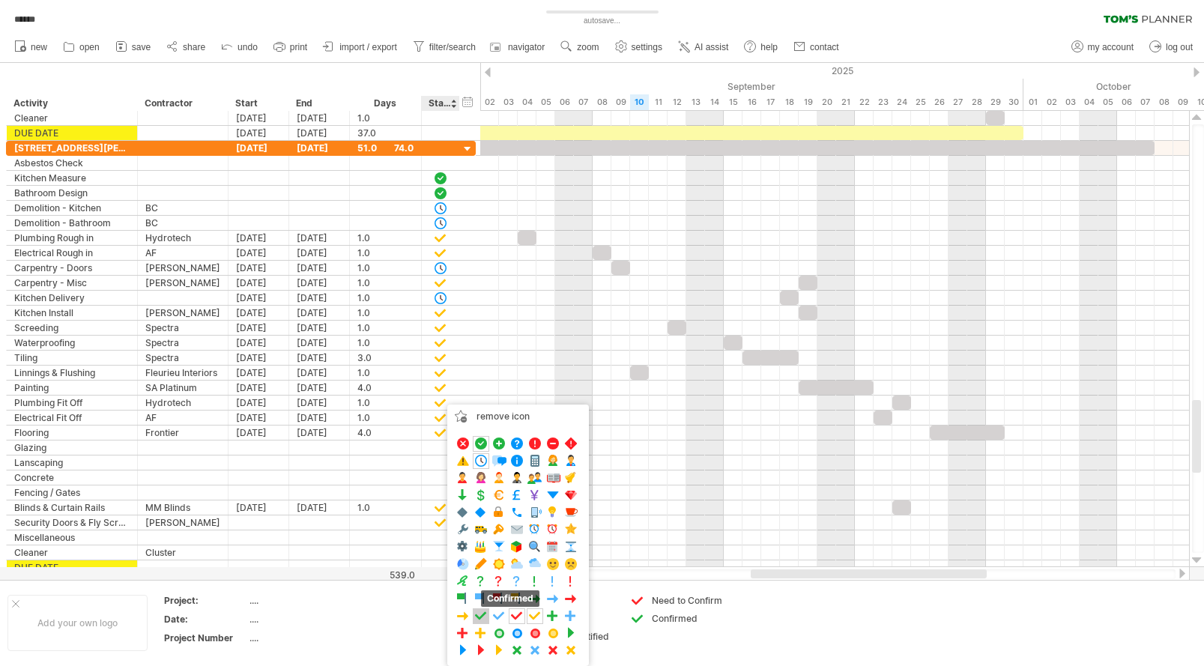
click at [487, 619] on span at bounding box center [480, 616] width 15 height 14
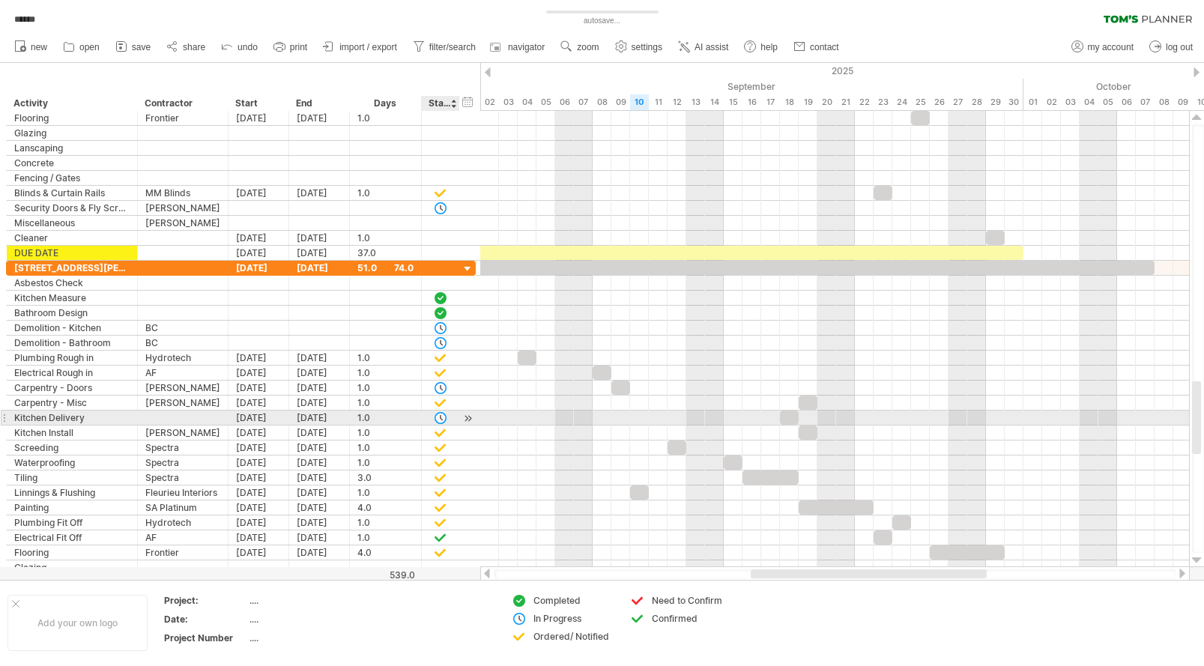
click at [440, 416] on div at bounding box center [440, 417] width 15 height 13
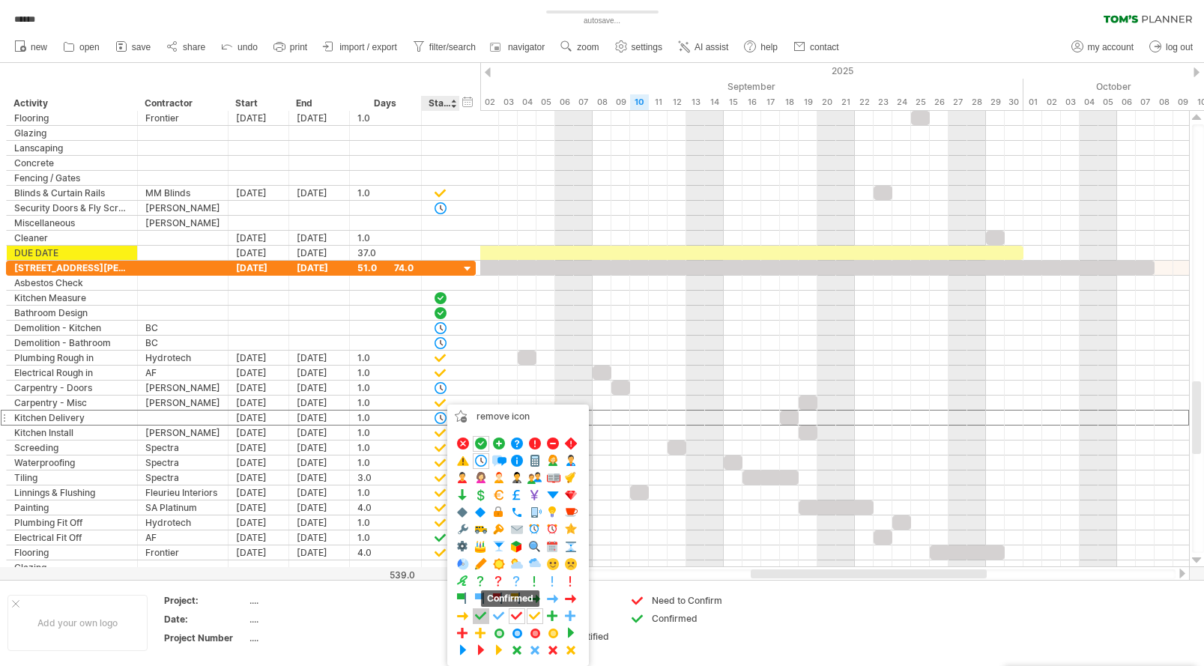
click at [476, 617] on span at bounding box center [480, 616] width 15 height 14
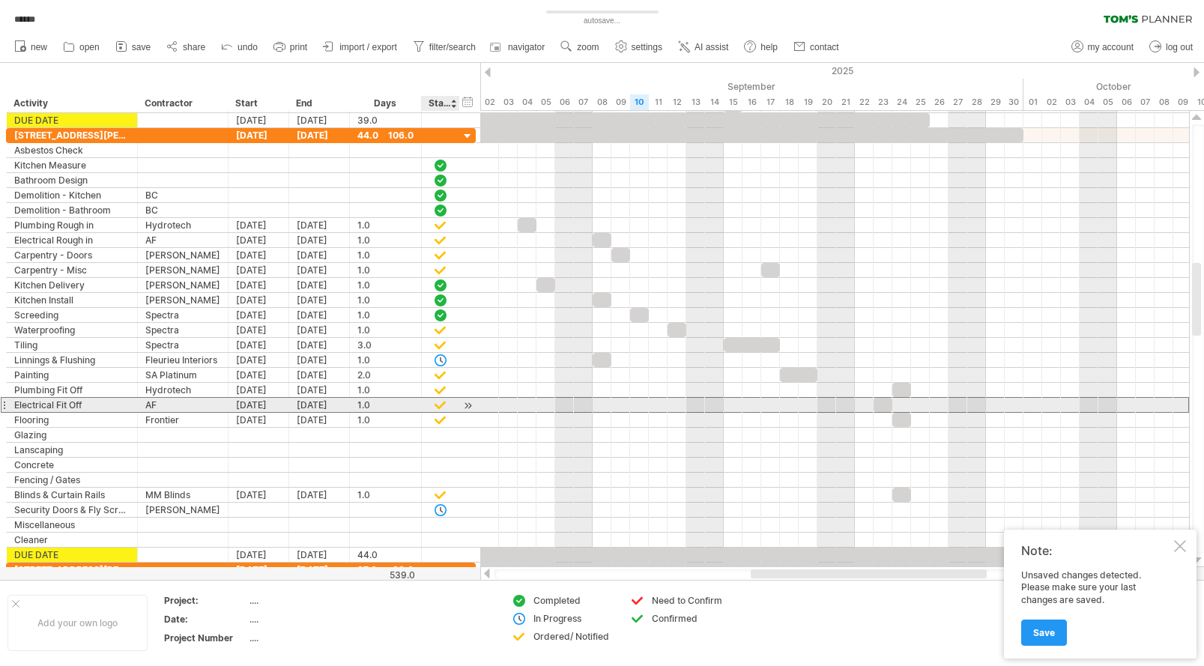
click at [447, 406] on div at bounding box center [440, 405] width 15 height 13
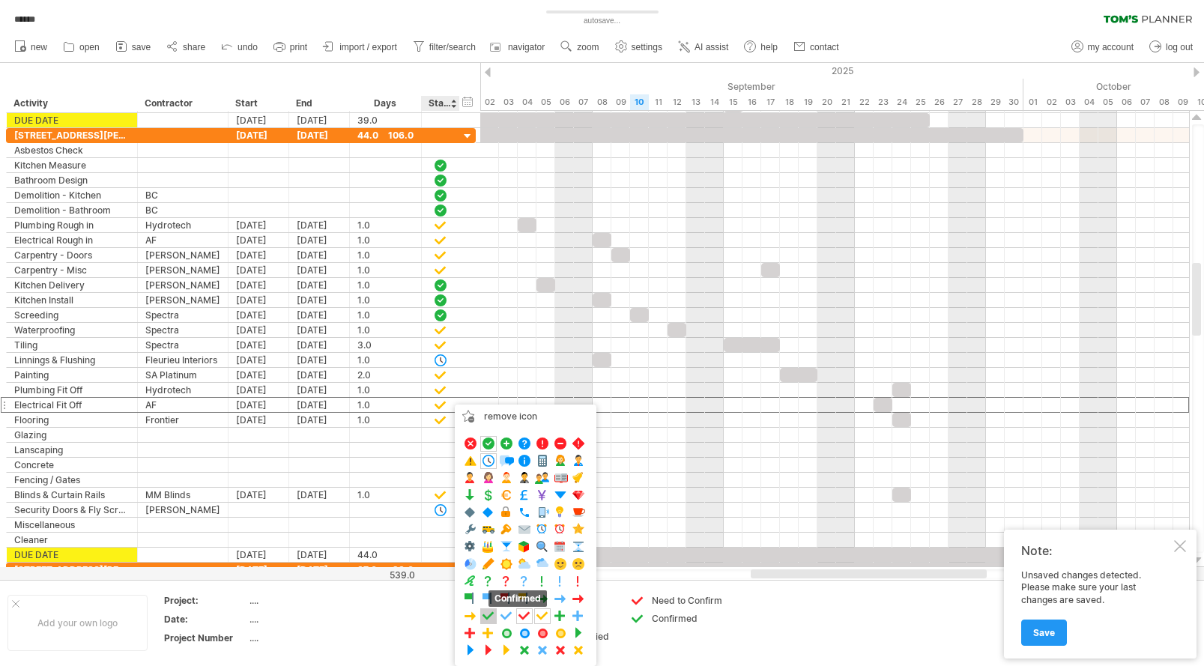
click at [493, 610] on span at bounding box center [488, 616] width 15 height 14
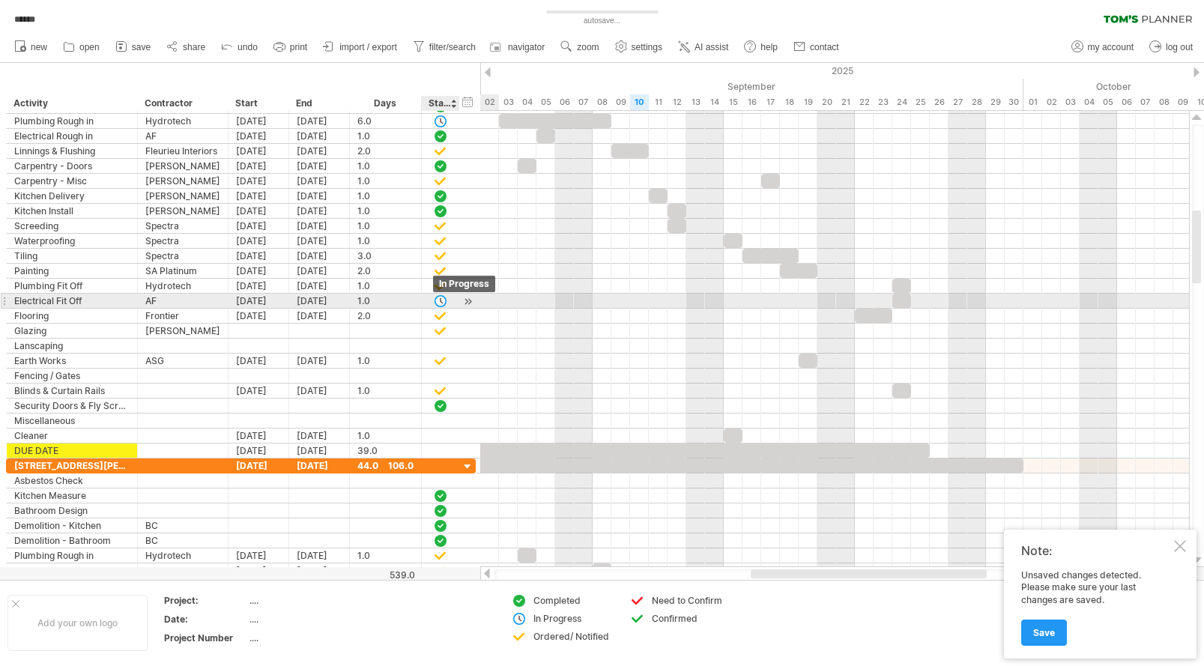
click at [440, 301] on div at bounding box center [440, 300] width 15 height 13
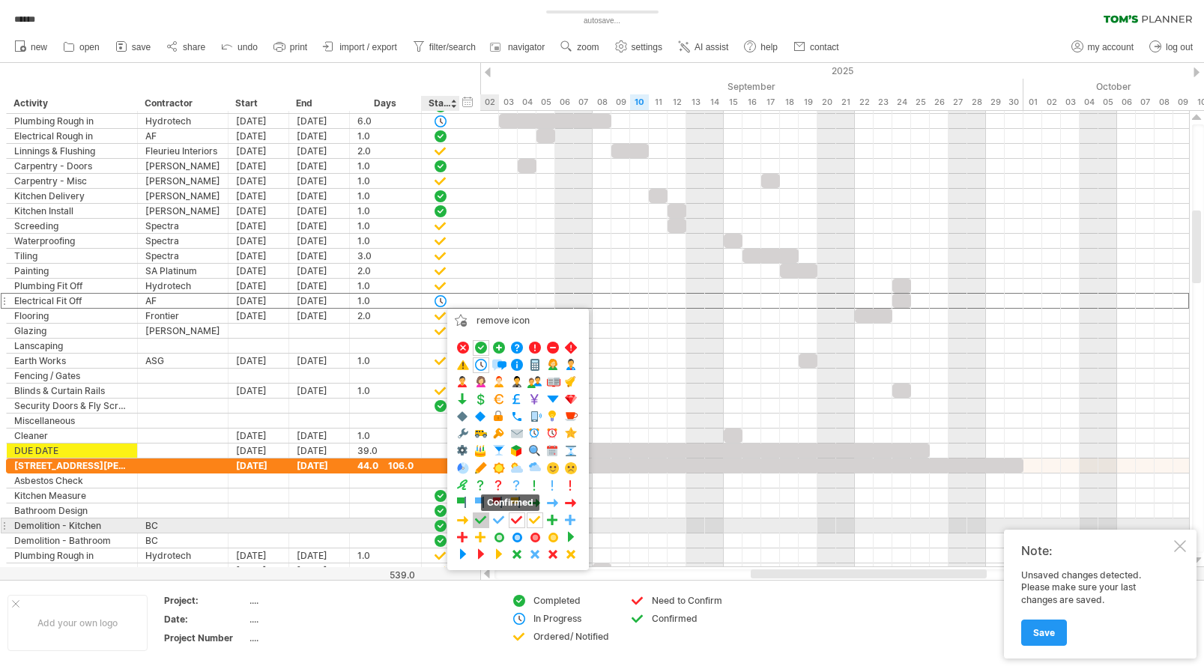
click at [482, 526] on span at bounding box center [480, 520] width 15 height 14
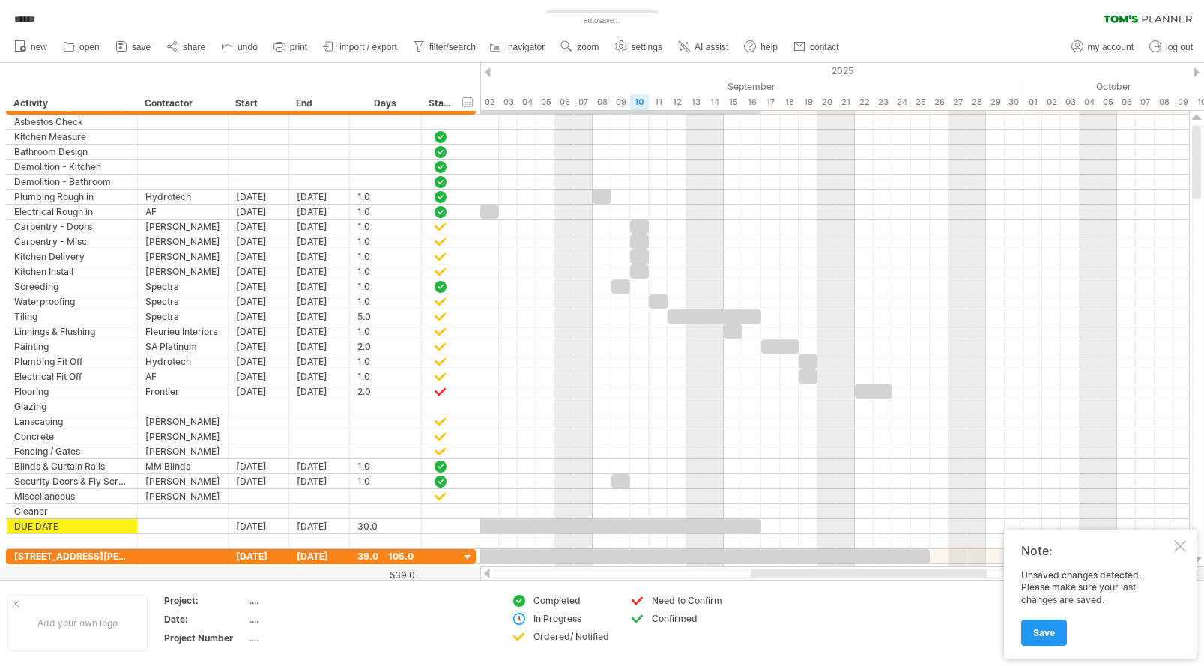
click at [667, 600] on div "Need to Confirm" at bounding box center [693, 600] width 82 height 13
click at [655, 600] on input "**********" at bounding box center [689, 600] width 74 height 13
type input "**********"
click at [1038, 631] on span "Save" at bounding box center [1044, 632] width 22 height 11
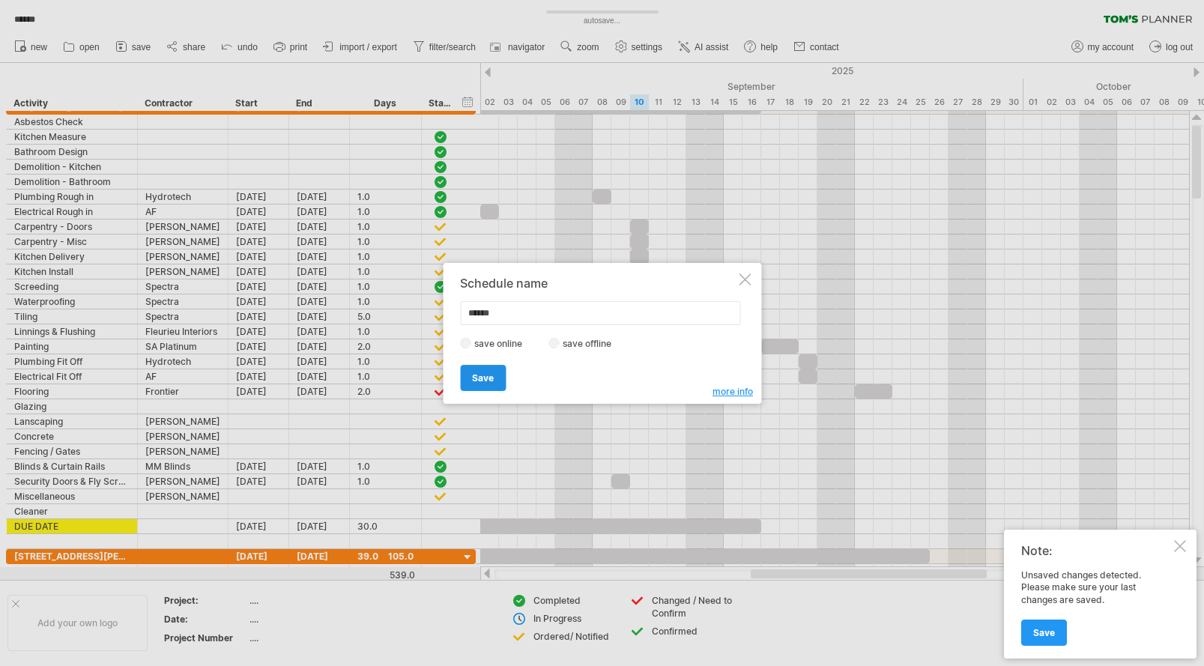
click at [475, 373] on span "Save" at bounding box center [483, 377] width 22 height 11
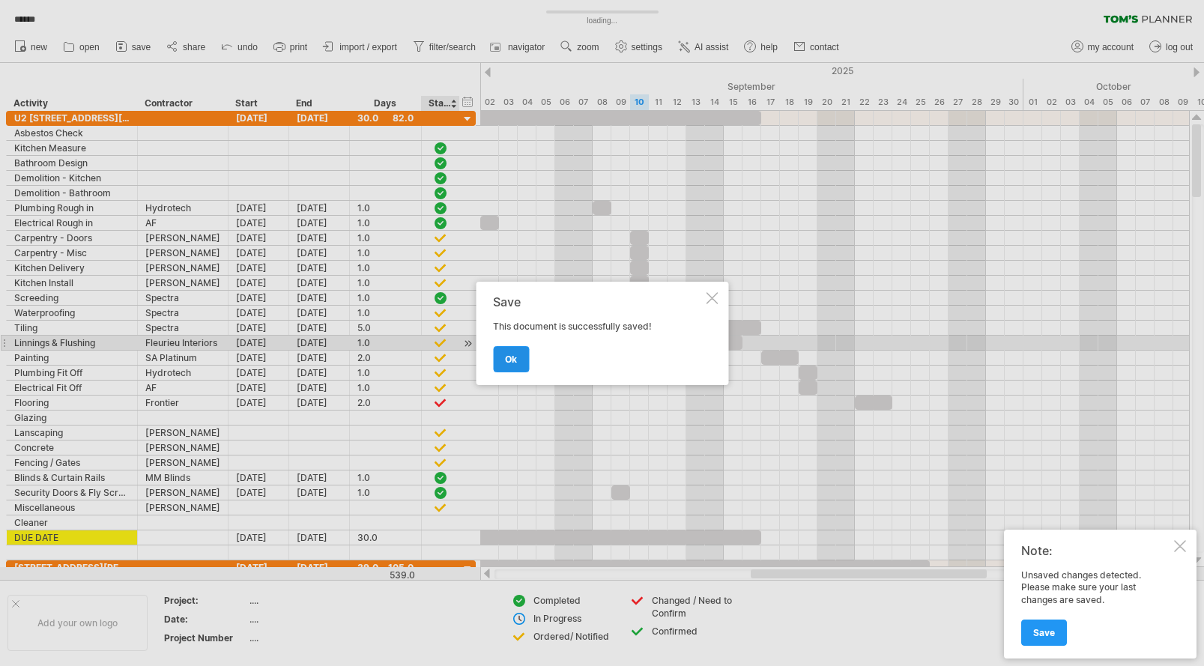
click at [518, 356] on link "ok" at bounding box center [511, 359] width 36 height 26
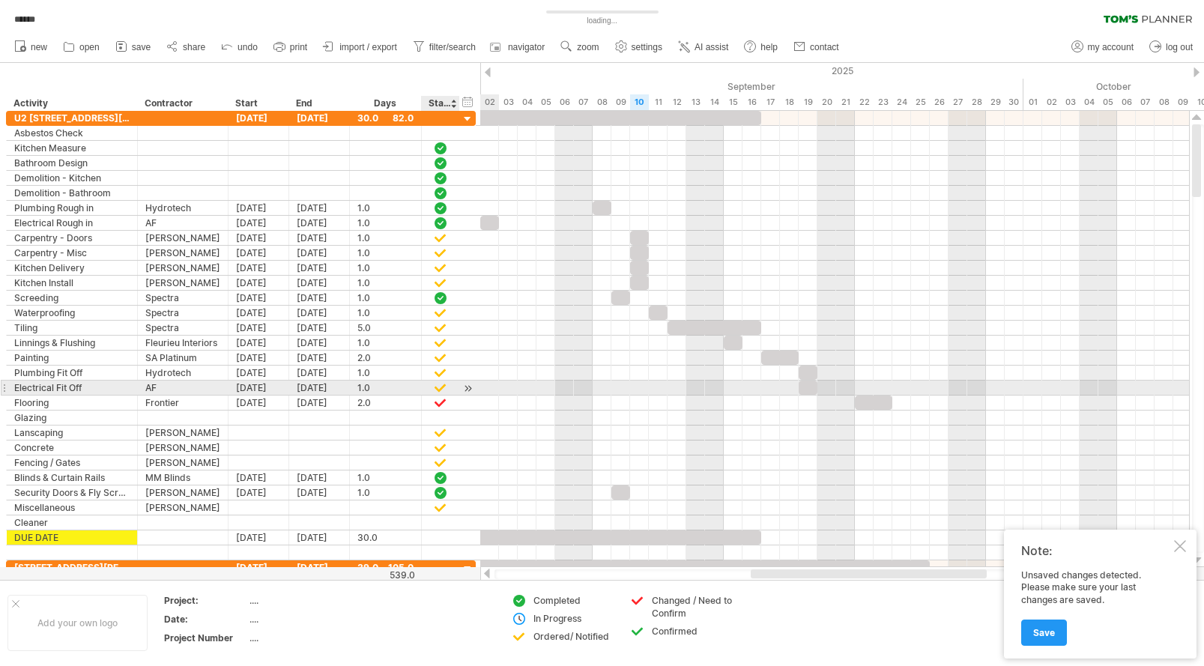
click at [442, 387] on div at bounding box center [440, 387] width 15 height 13
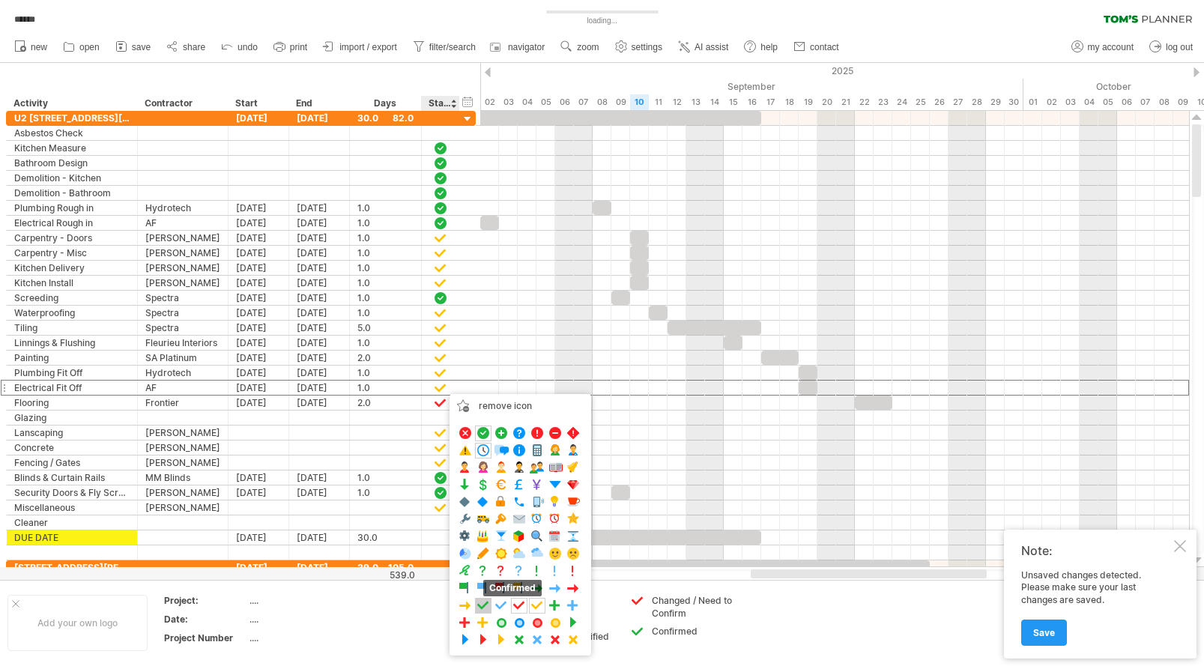
click at [483, 603] on span at bounding box center [483, 605] width 15 height 14
